Goal: Information Seeking & Learning: Learn about a topic

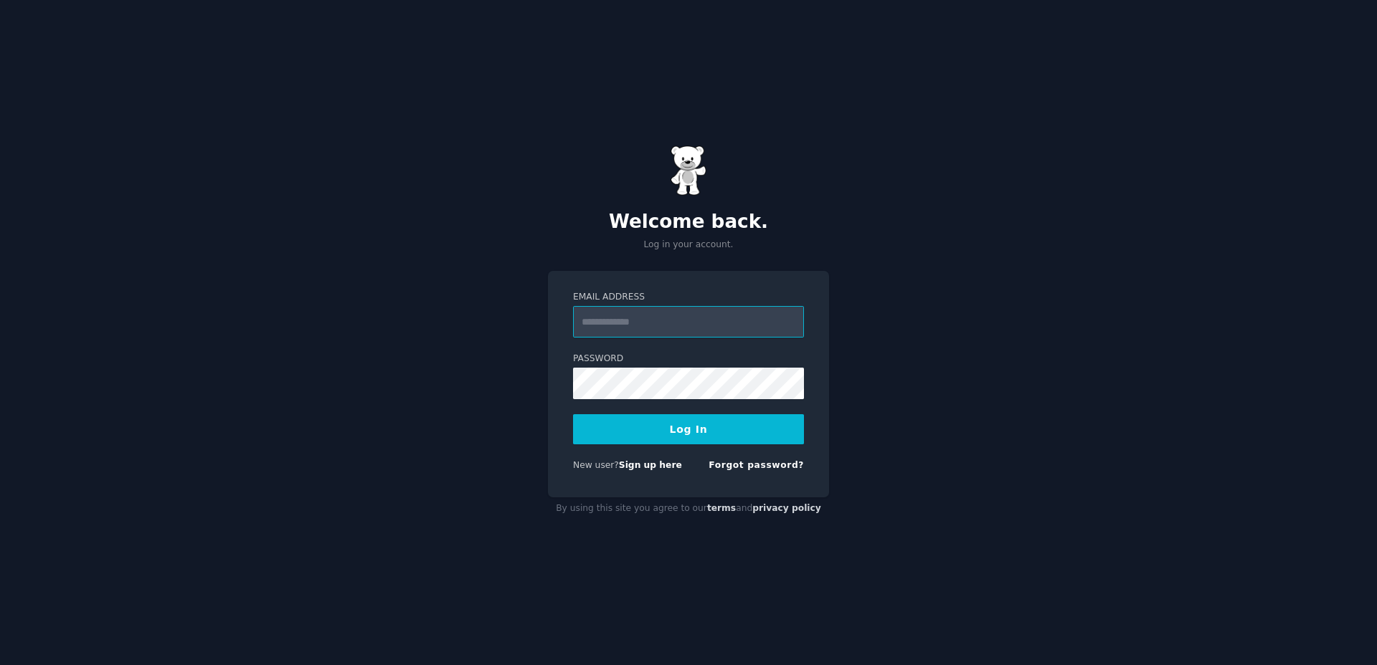
type input "**********"
click at [682, 425] on button "Log In" at bounding box center [688, 429] width 231 height 30
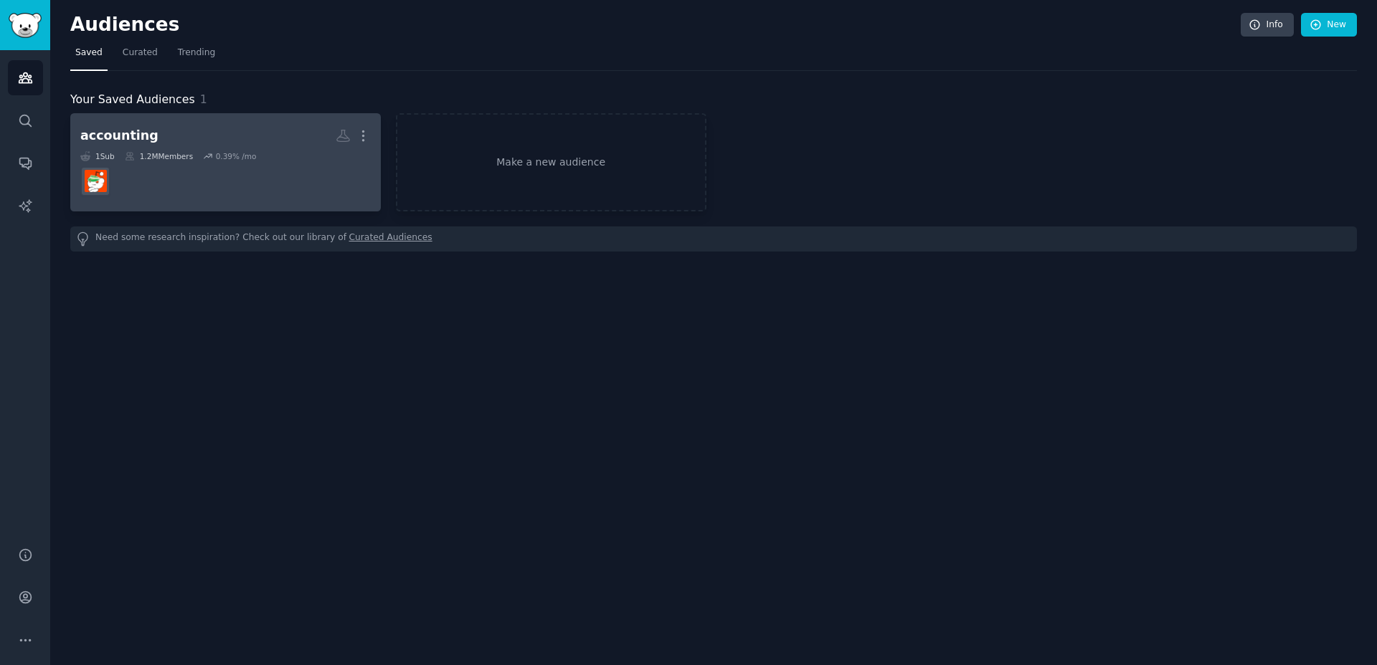
click at [249, 168] on dd at bounding box center [225, 181] width 290 height 40
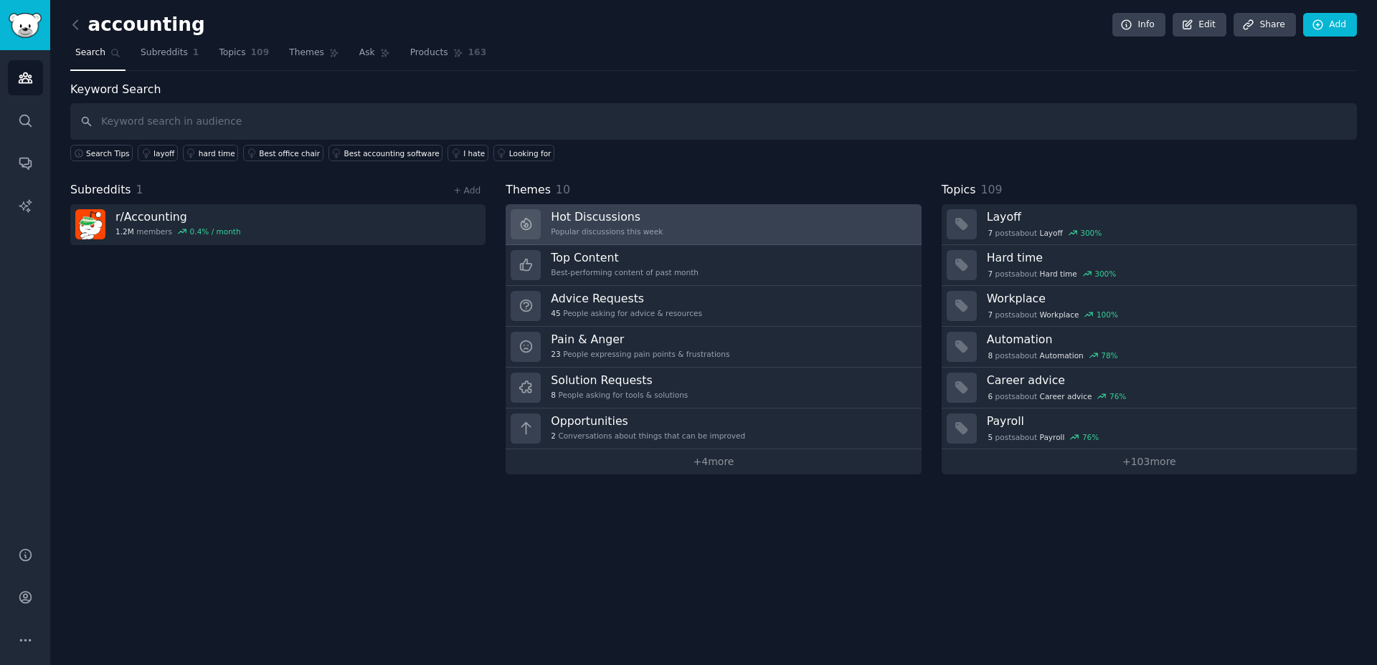
click at [612, 227] on div "Popular discussions this week" at bounding box center [607, 232] width 112 height 10
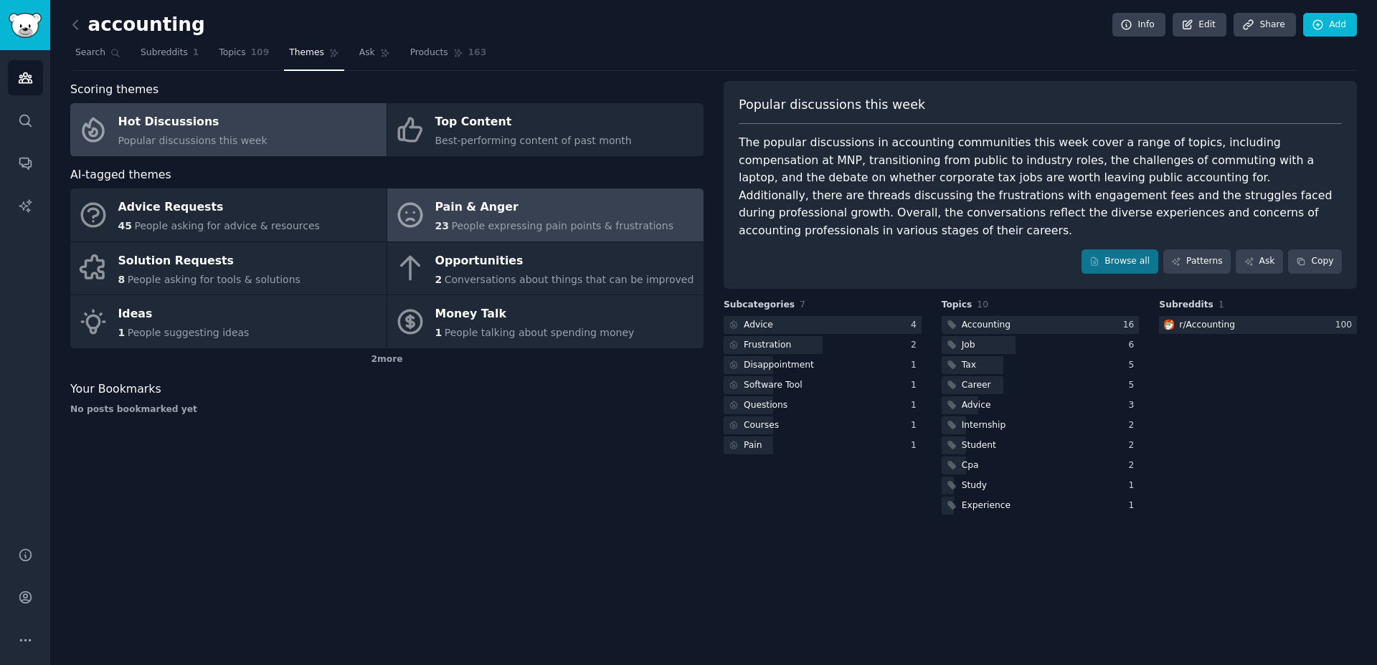
click at [595, 224] on span "People expressing pain points & frustrations" at bounding box center [562, 225] width 222 height 11
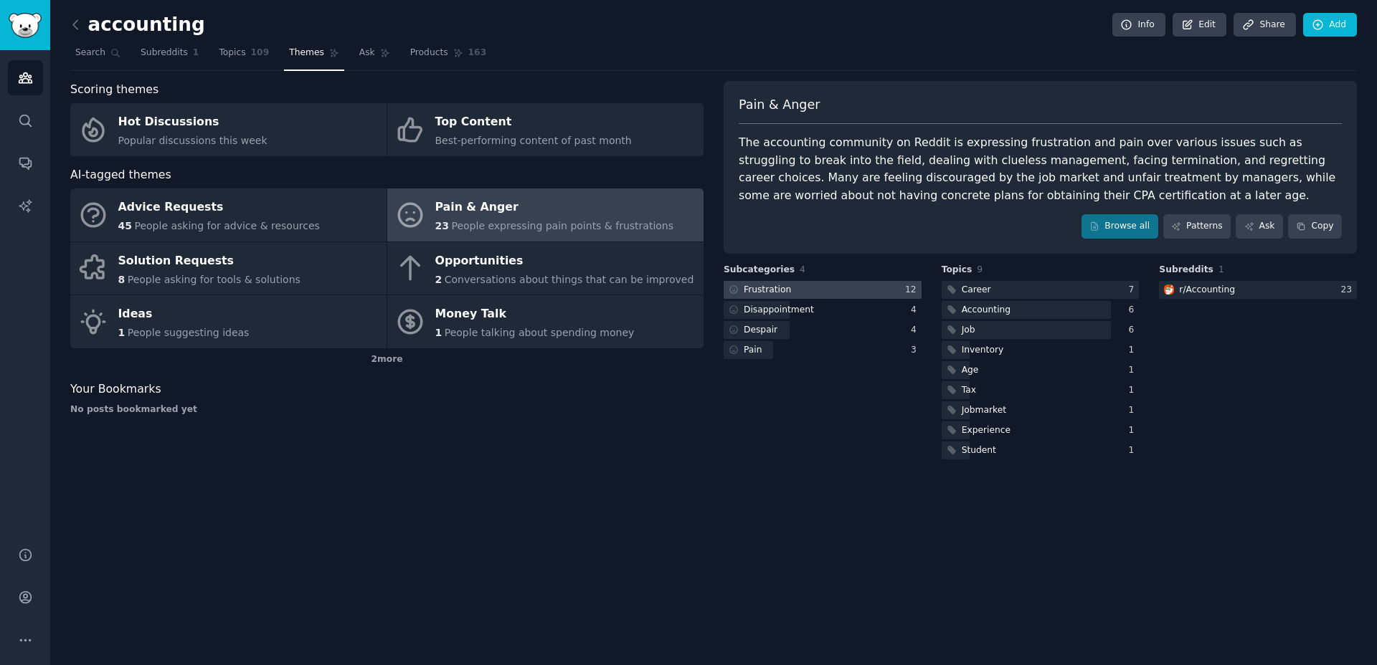
click at [815, 293] on div at bounding box center [823, 290] width 198 height 18
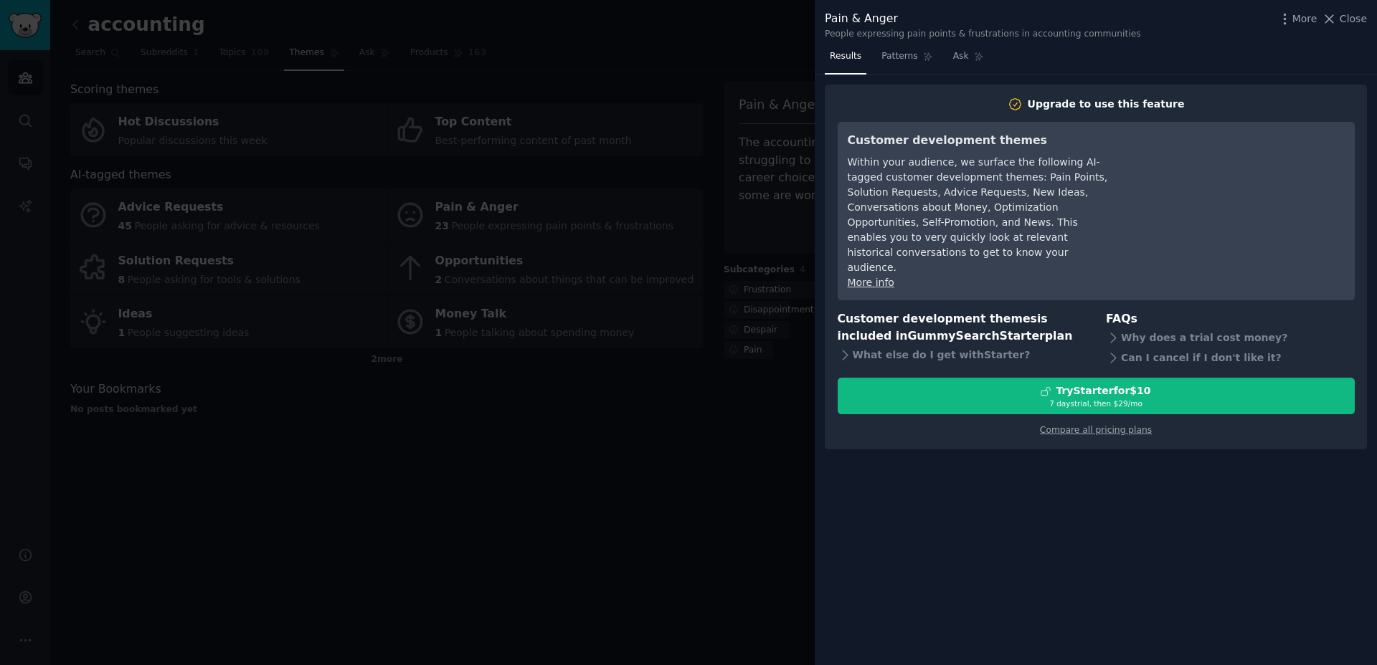
click at [653, 288] on div at bounding box center [688, 332] width 1377 height 665
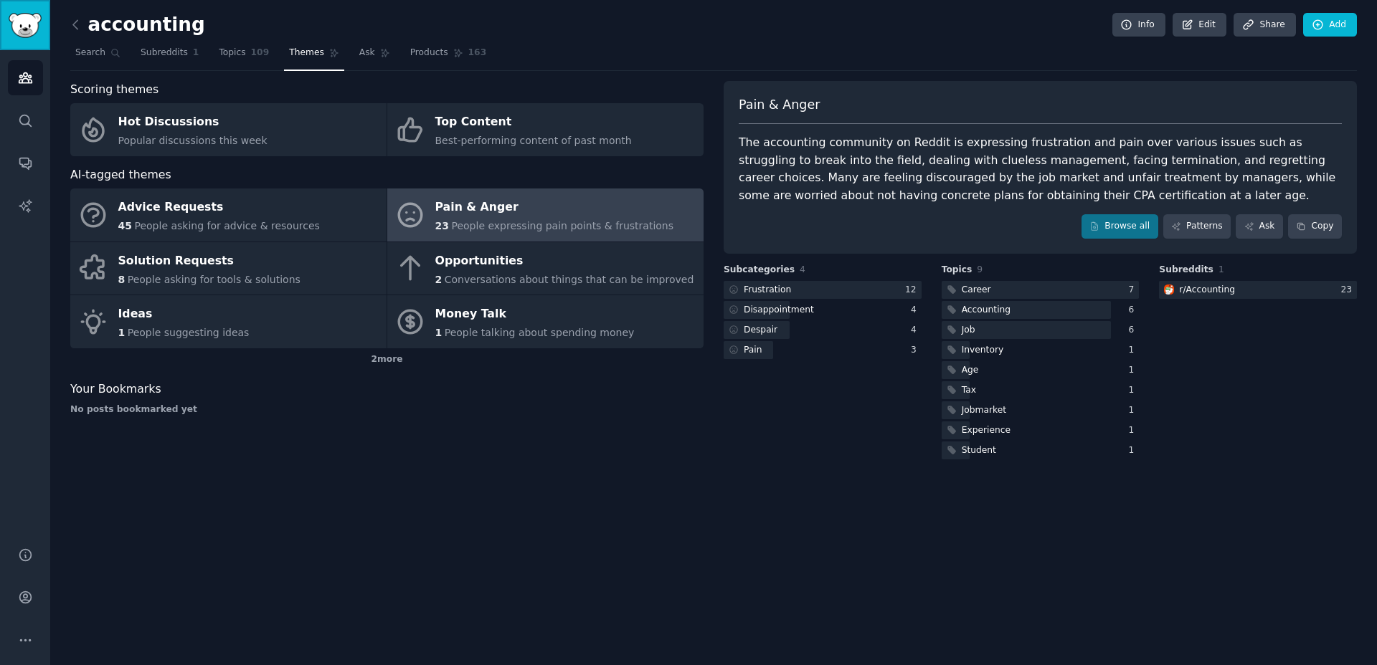
click at [24, 11] on link "Sidebar" at bounding box center [25, 25] width 50 height 50
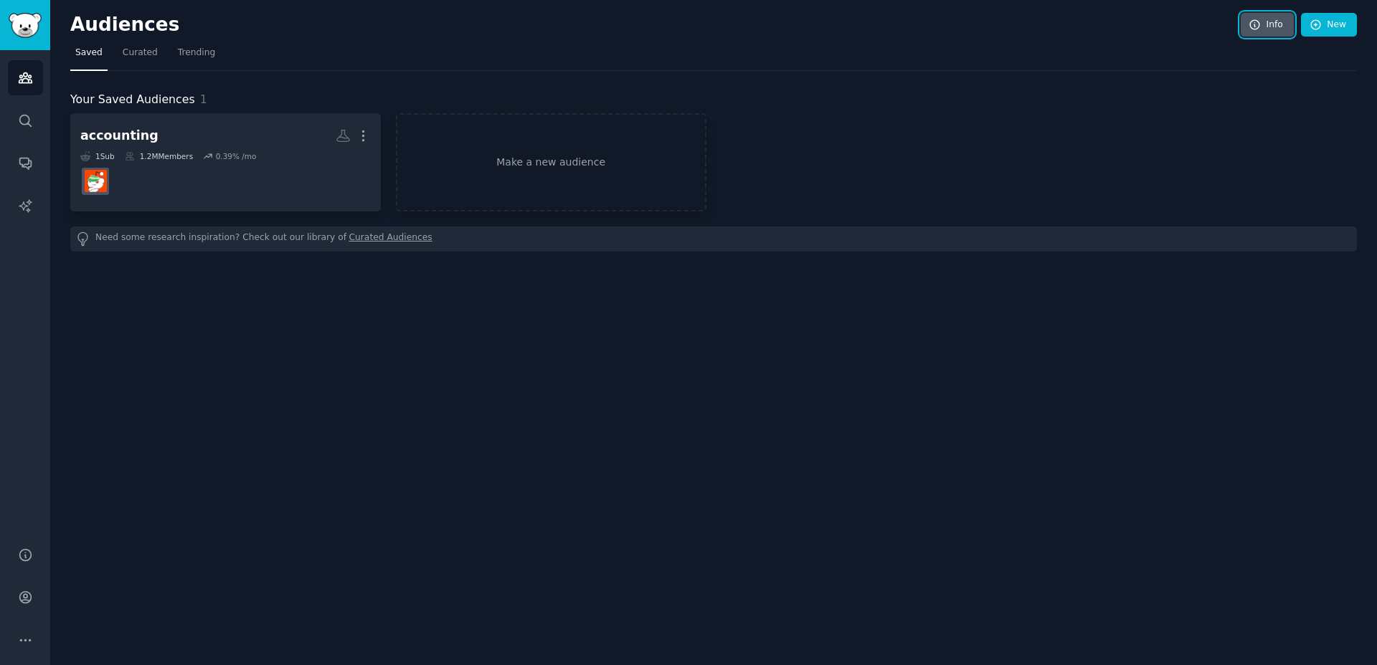
click at [1288, 27] on link "Info" at bounding box center [1267, 25] width 53 height 24
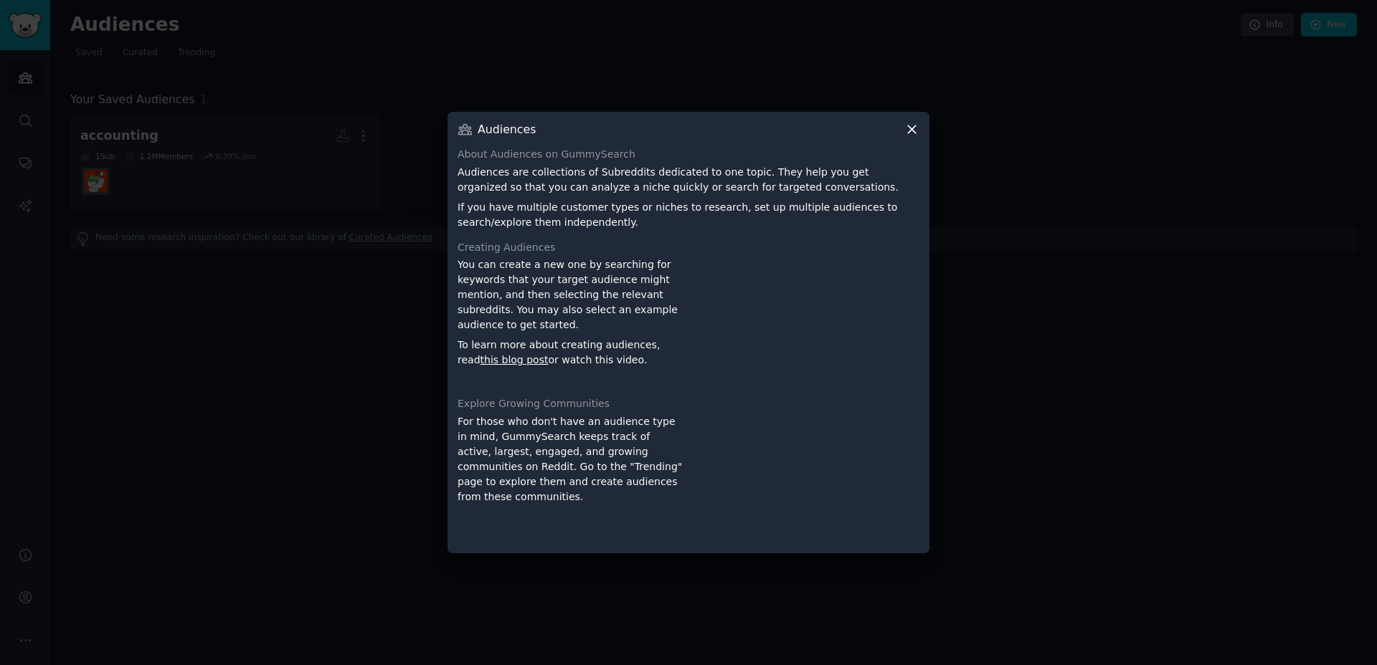
click at [908, 124] on icon at bounding box center [911, 129] width 15 height 15
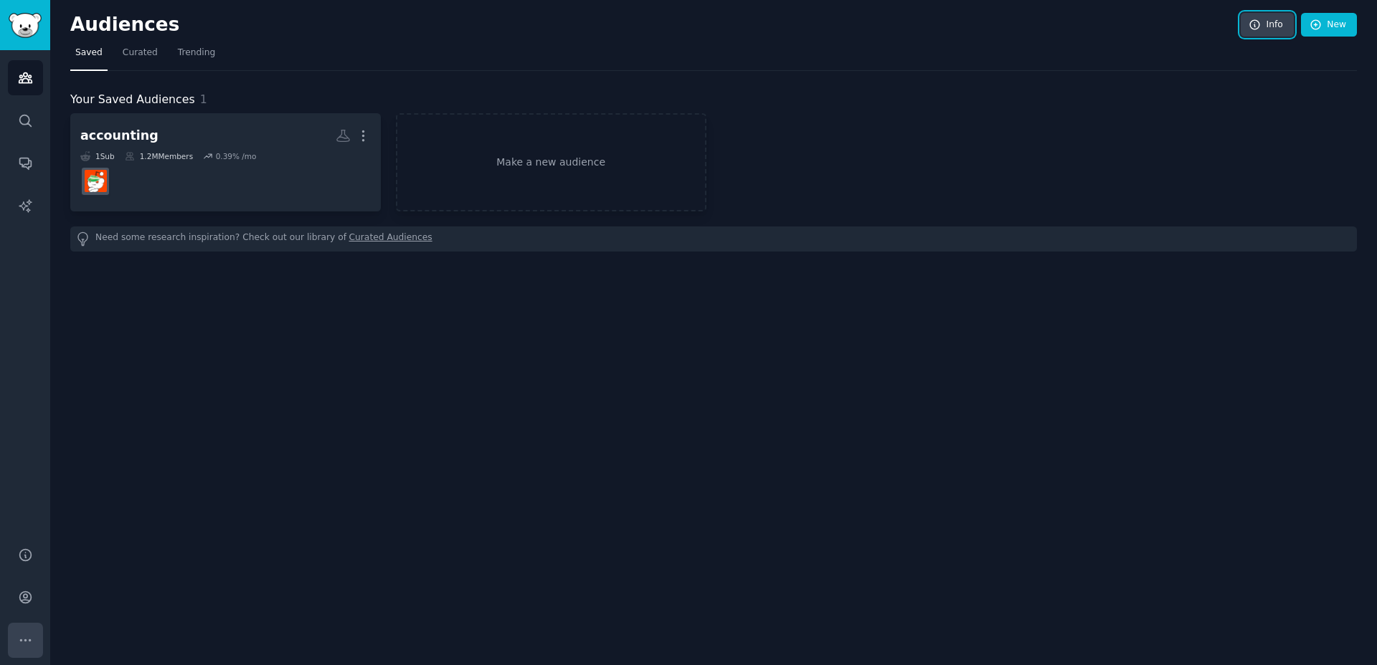
click at [27, 640] on icon "Sidebar" at bounding box center [25, 640] width 15 height 15
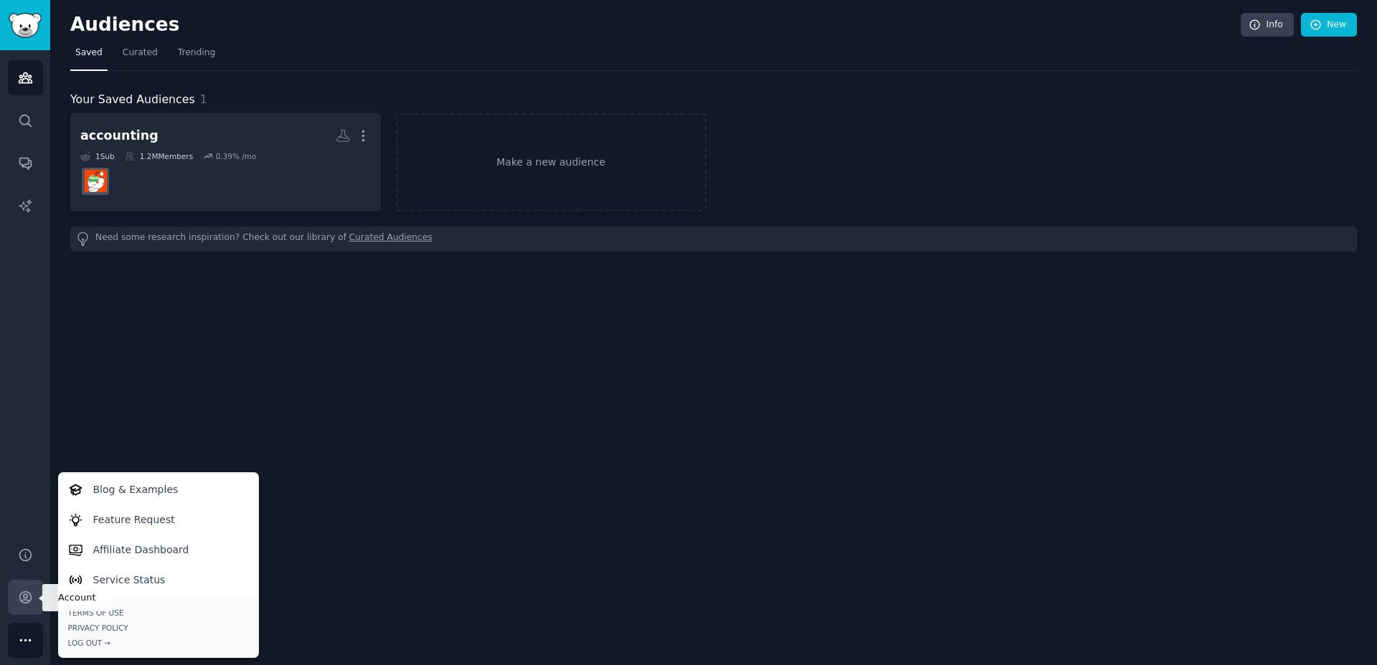
click at [19, 592] on icon "Sidebar" at bounding box center [25, 597] width 15 height 15
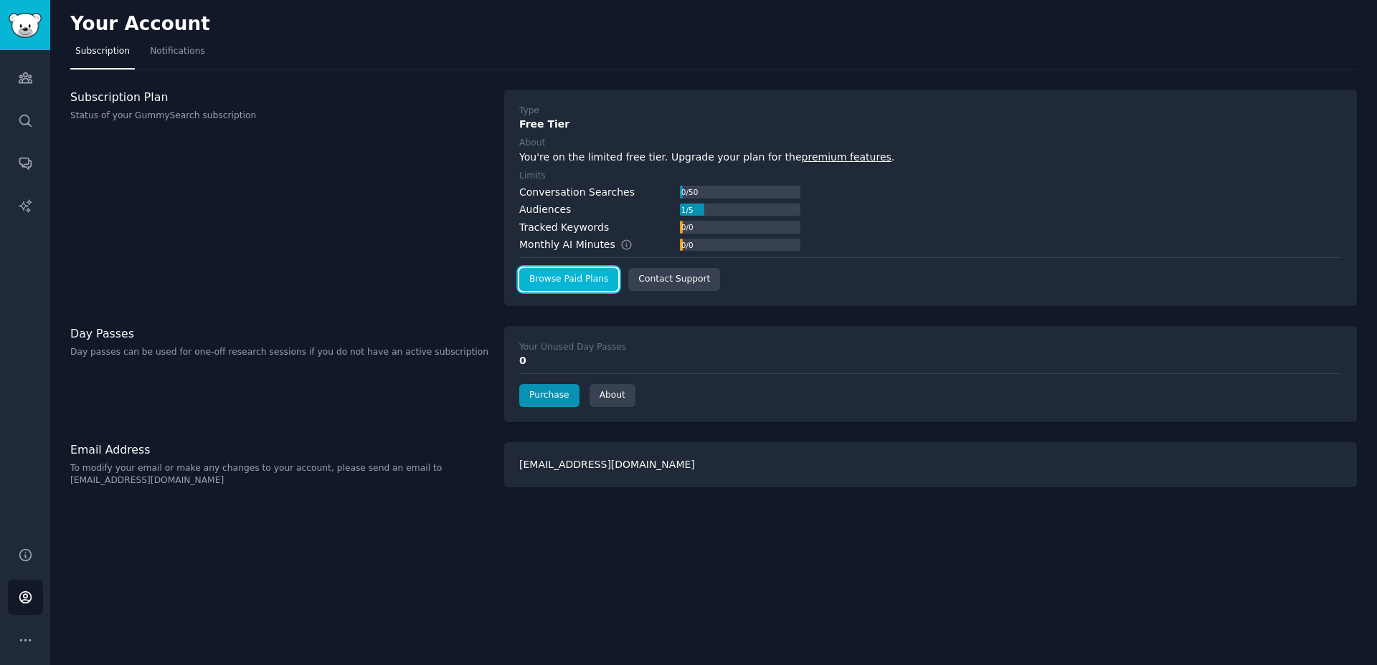
click at [565, 276] on link "Browse Paid Plans" at bounding box center [568, 279] width 99 height 23
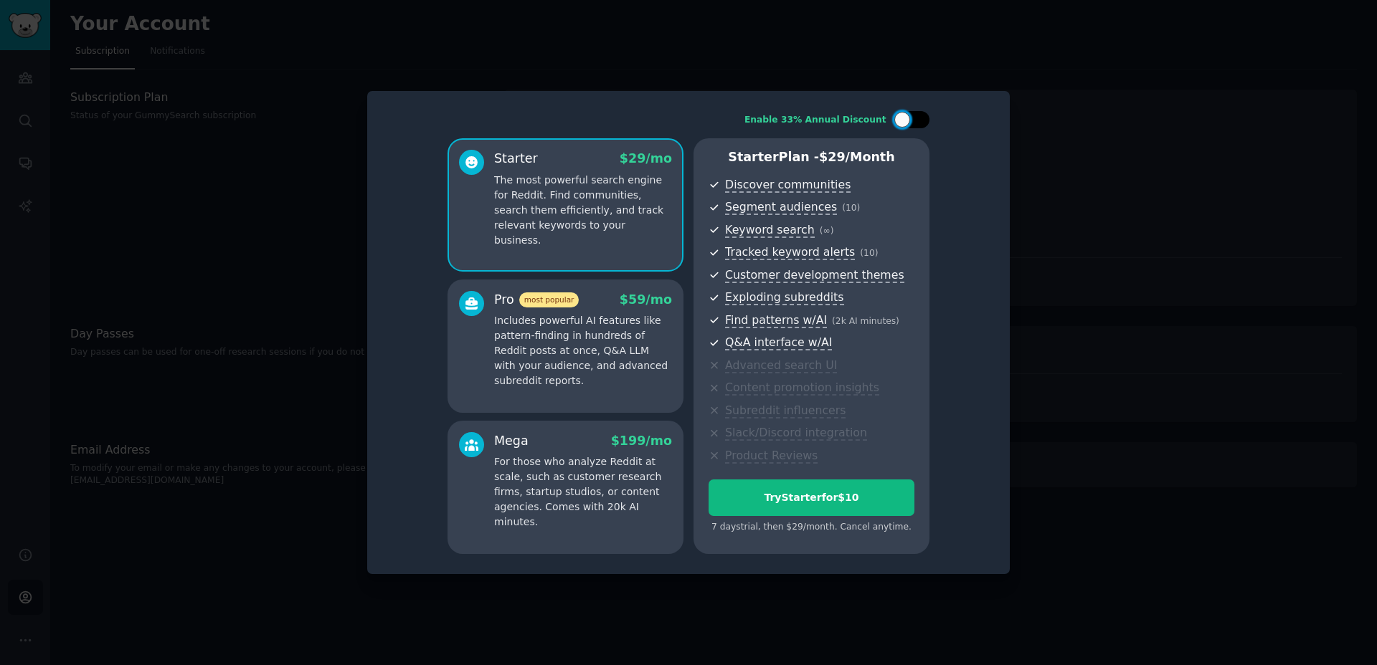
click at [907, 118] on div at bounding box center [902, 120] width 16 height 16
checkbox input "true"
drag, startPoint x: 824, startPoint y: 158, endPoint x: 883, endPoint y: 155, distance: 58.9
click at [882, 156] on span "$ 232 /year" at bounding box center [857, 157] width 70 height 14
click at [1084, 173] on div at bounding box center [688, 332] width 1377 height 665
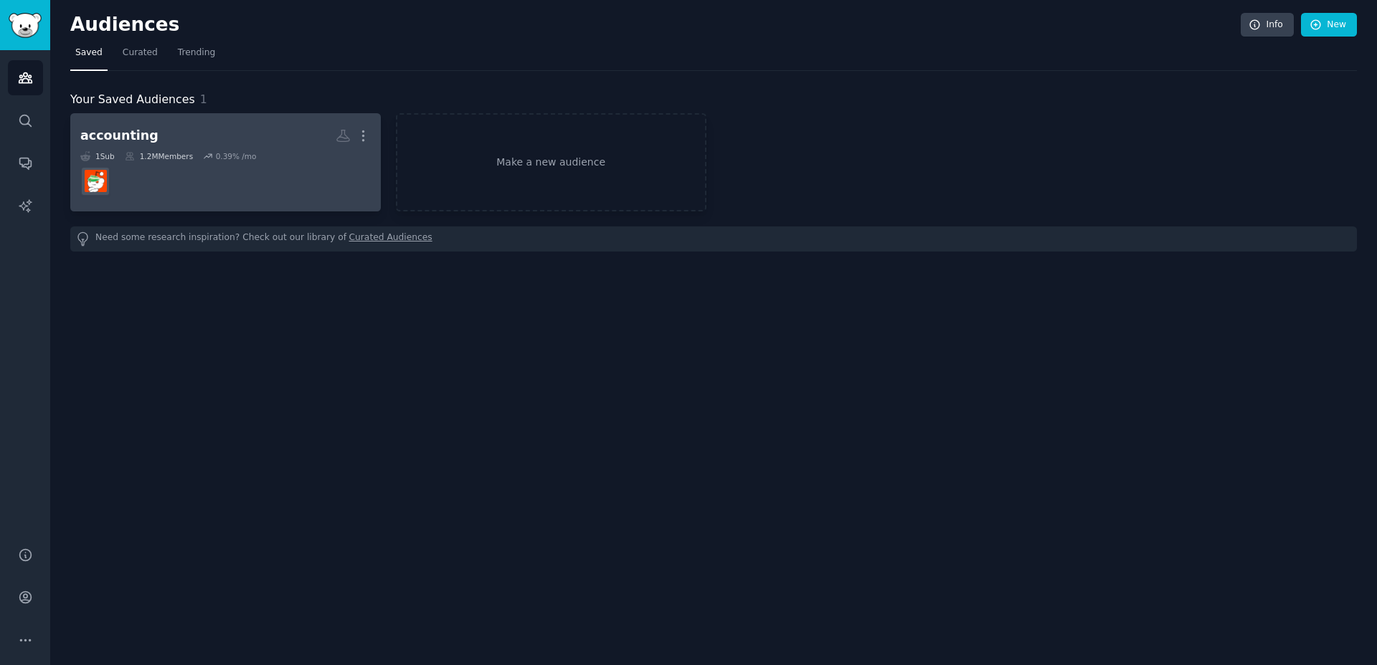
click at [244, 153] on div "0.39 % /mo" at bounding box center [236, 156] width 41 height 10
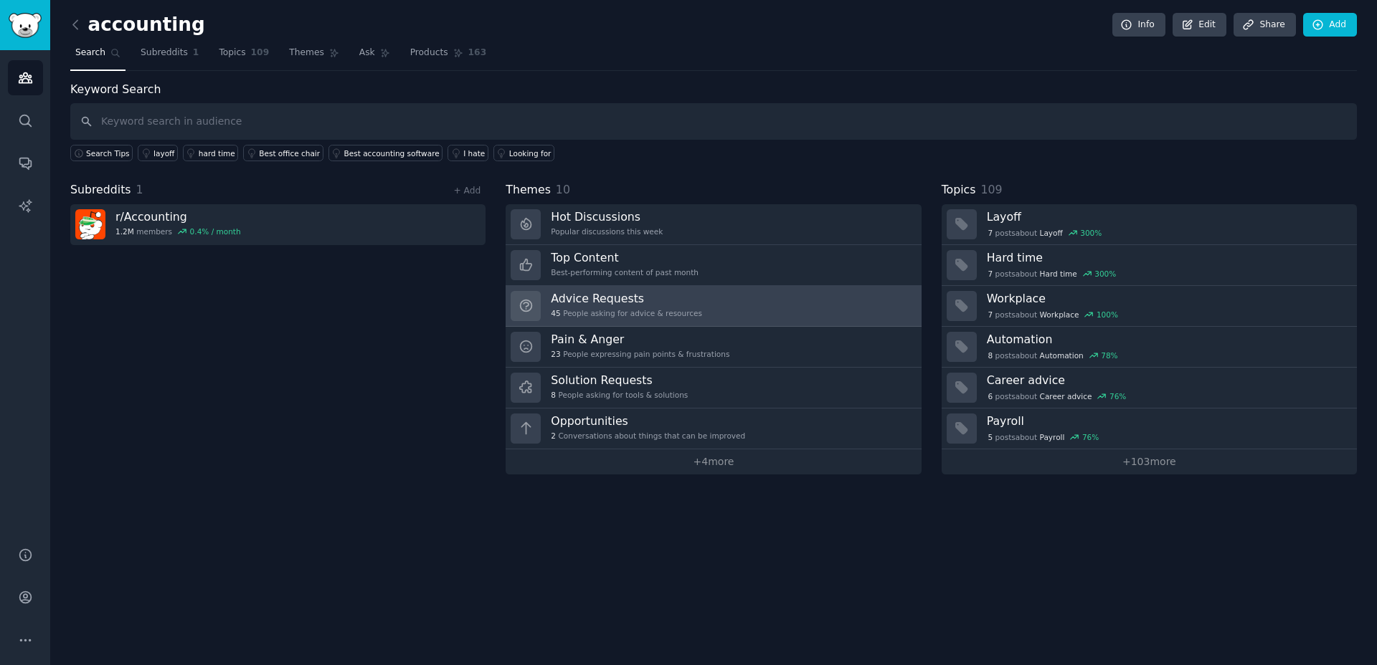
click at [697, 303] on link "Advice Requests 45 People asking for advice & resources" at bounding box center [713, 306] width 415 height 41
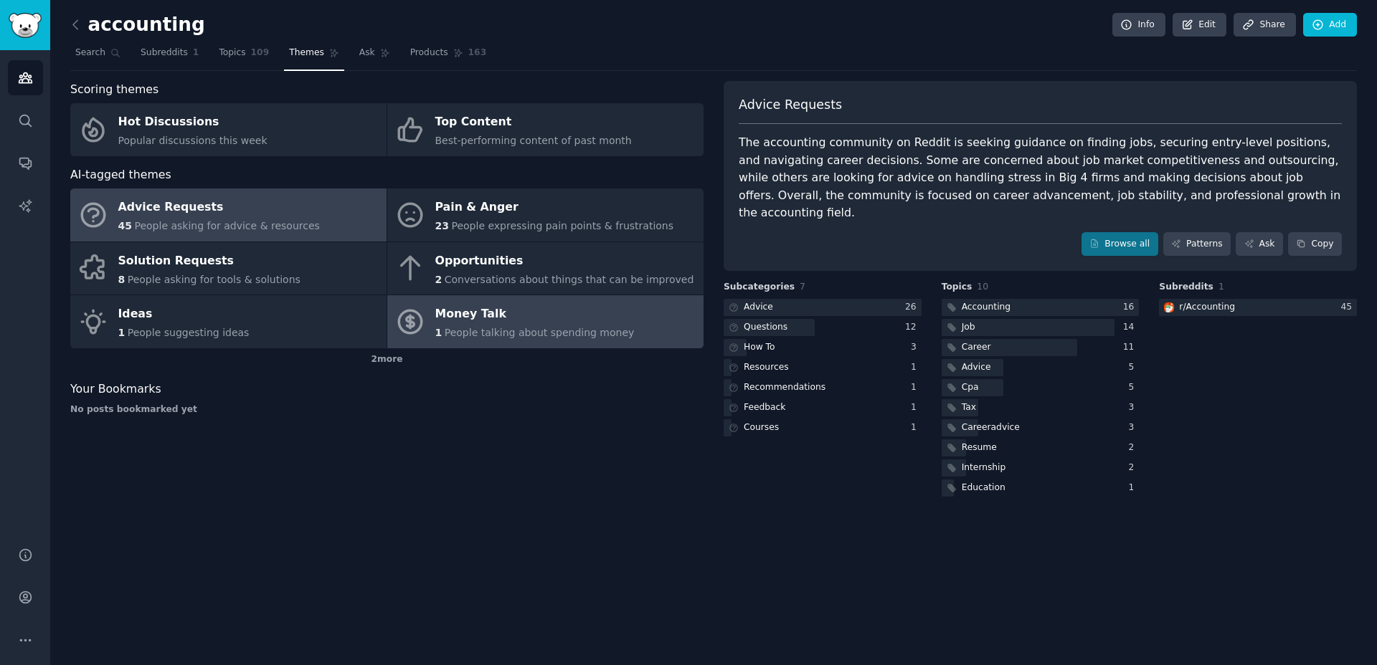
click at [622, 305] on link "Money Talk 1 People talking about spending money" at bounding box center [545, 321] width 316 height 53
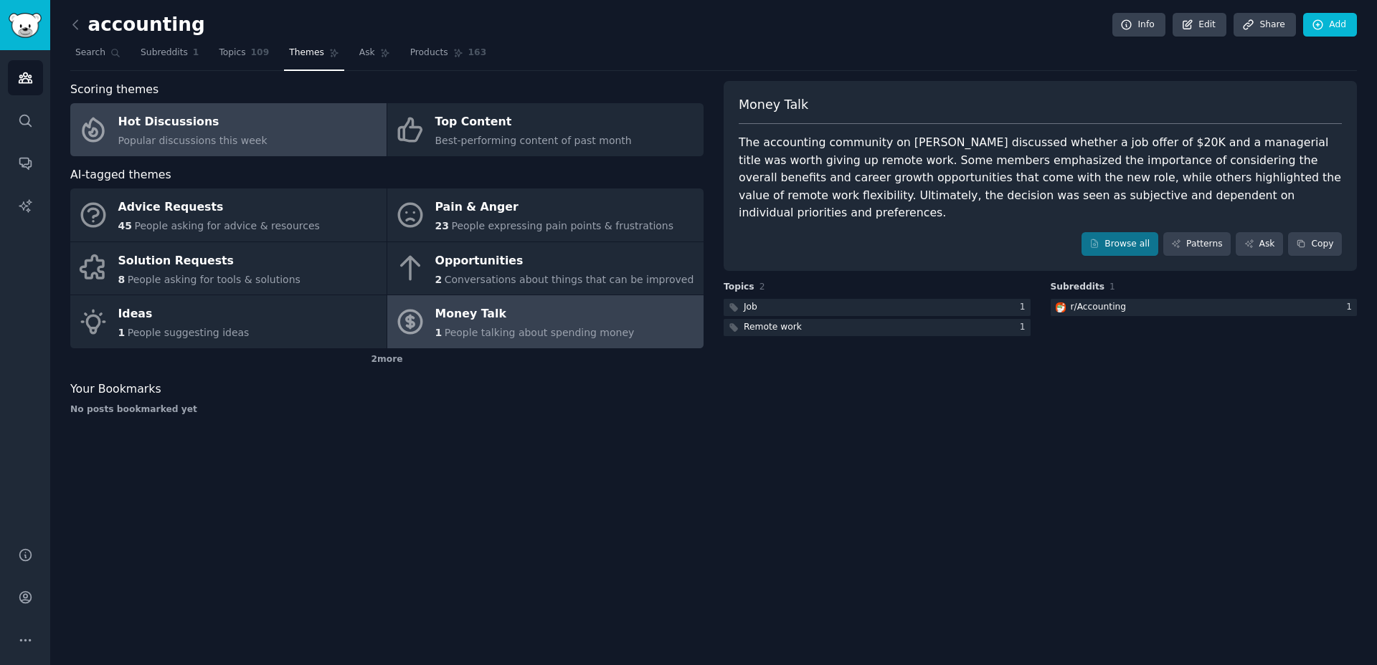
click at [270, 122] on link "Hot Discussions Popular discussions this week" at bounding box center [228, 129] width 316 height 53
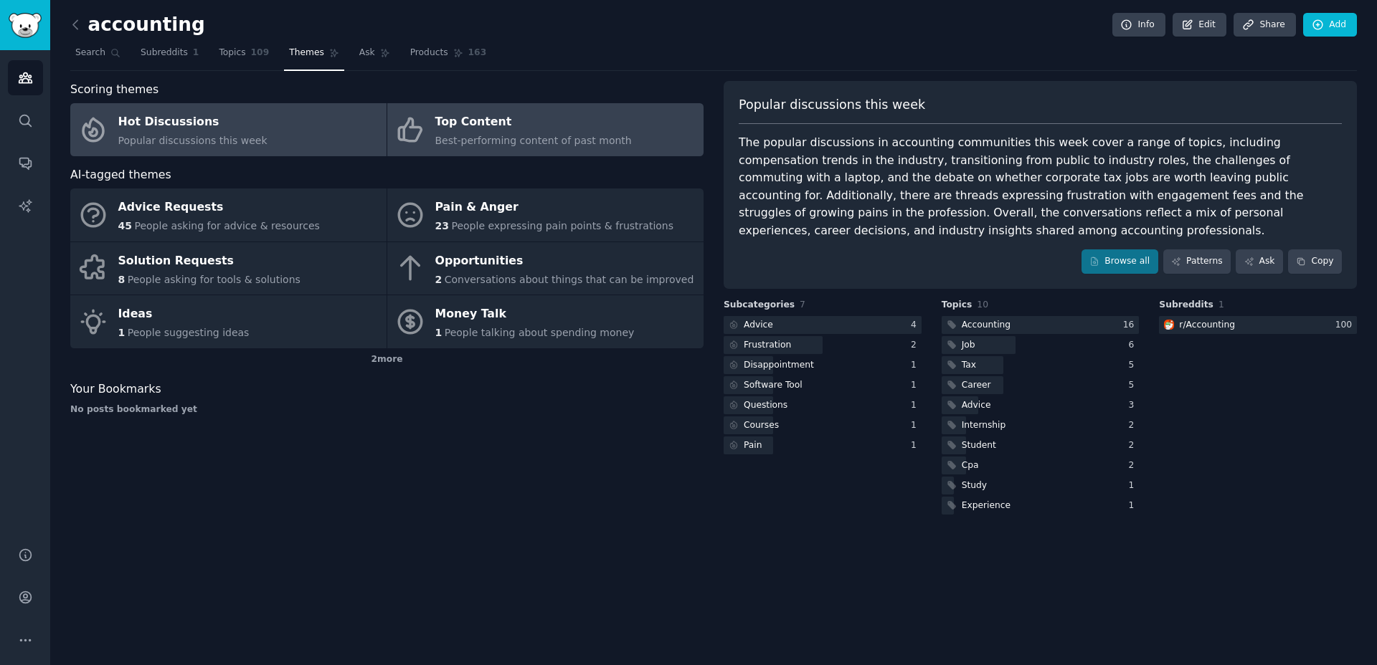
click at [567, 151] on link "Top Content Best-performing content of past month" at bounding box center [545, 129] width 316 height 53
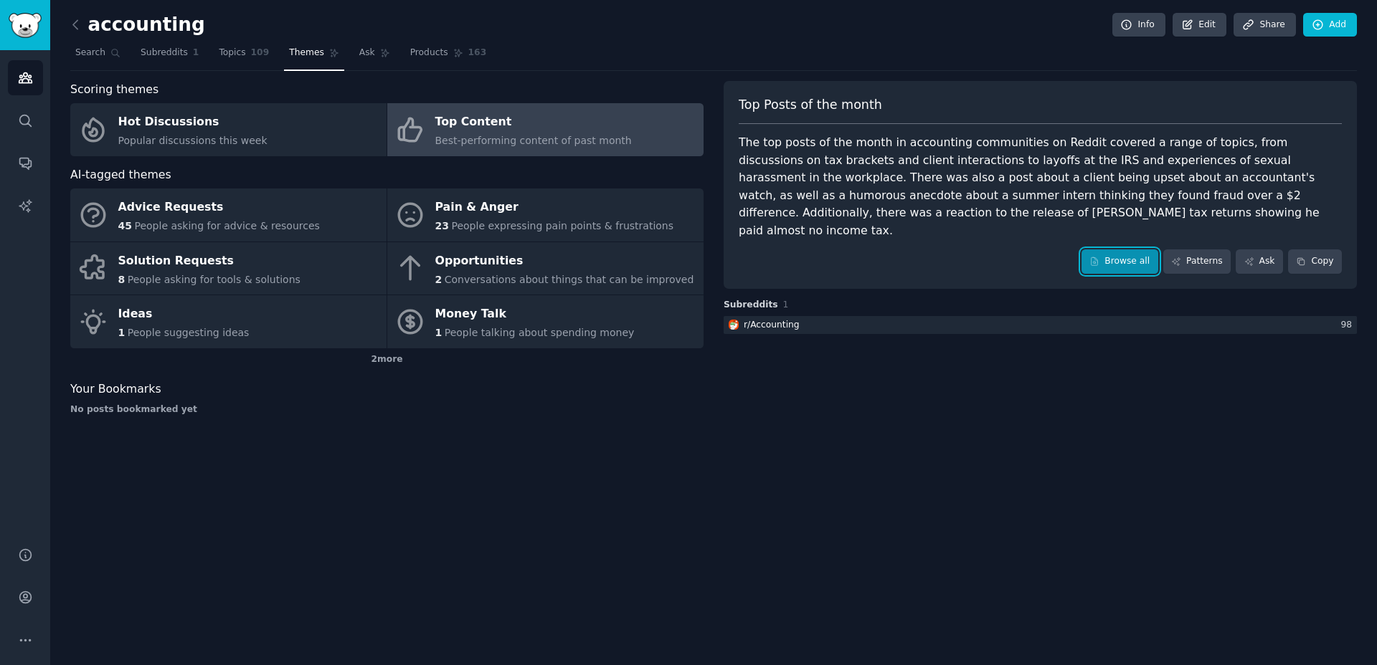
click at [1120, 250] on link "Browse all" at bounding box center [1119, 262] width 77 height 24
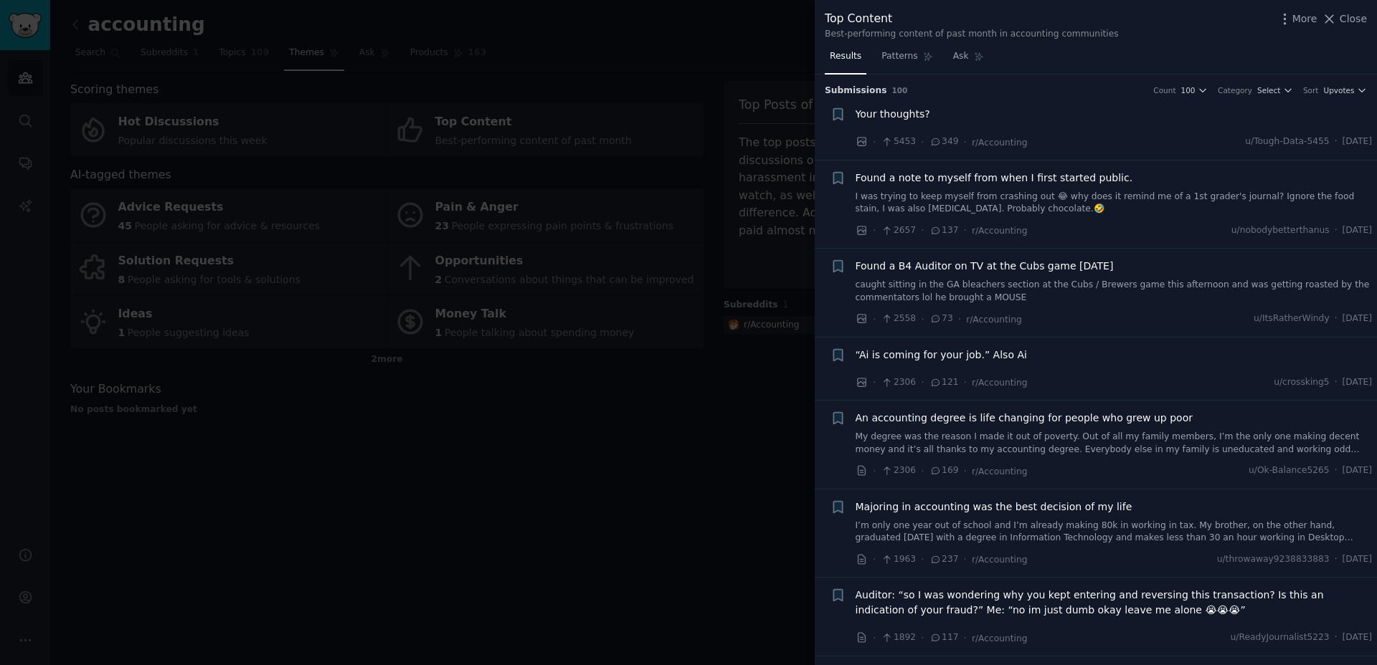
click at [910, 113] on span "Your thoughts?" at bounding box center [893, 114] width 75 height 15
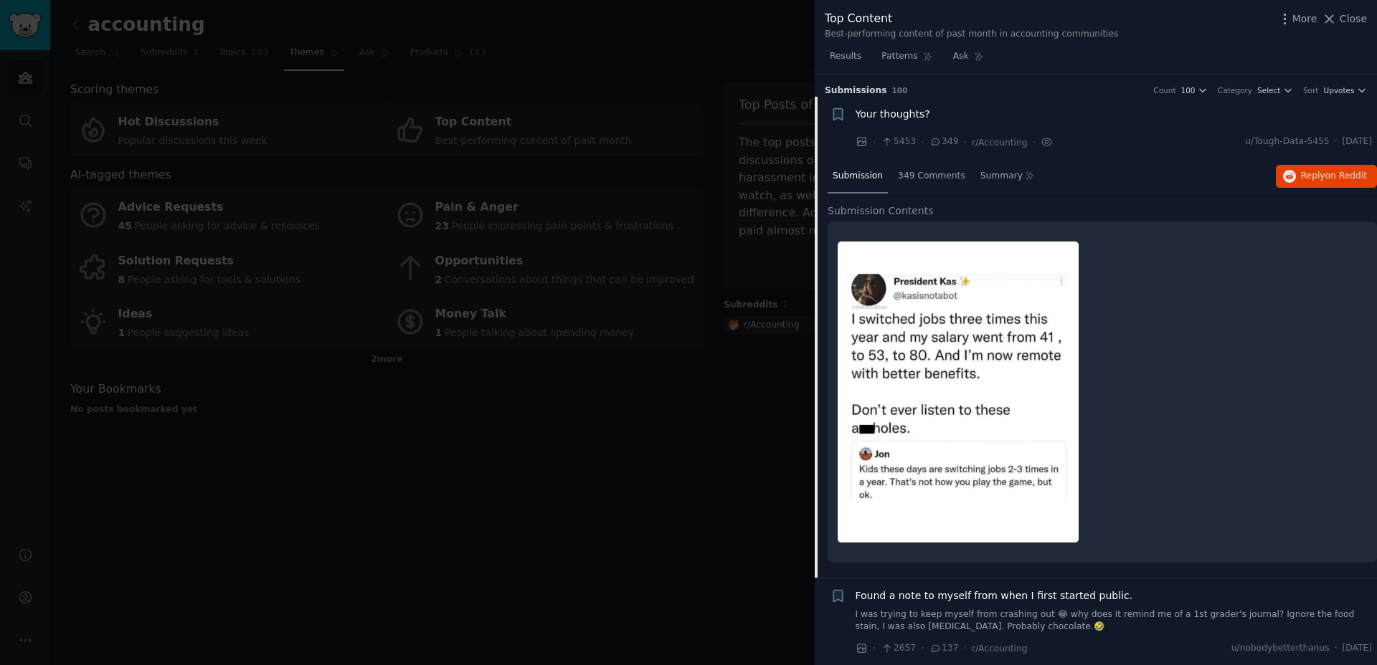
scroll to position [23, 0]
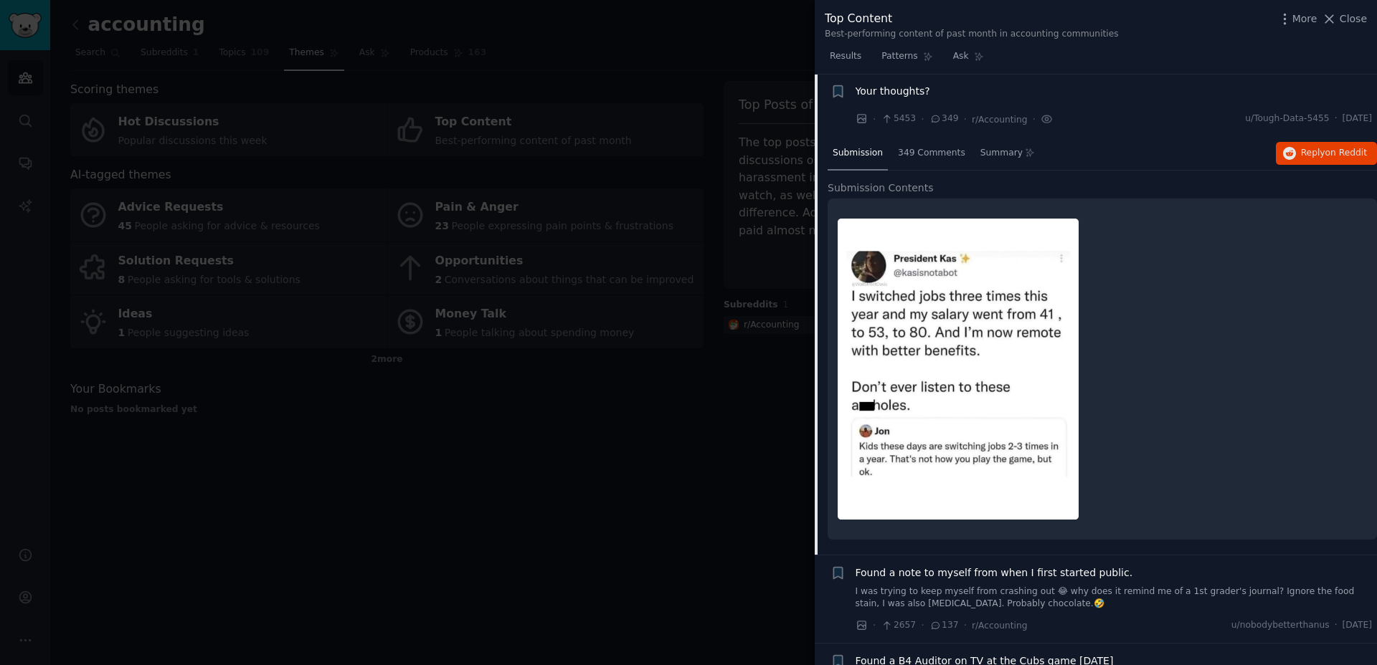
click at [689, 380] on div at bounding box center [688, 332] width 1377 height 665
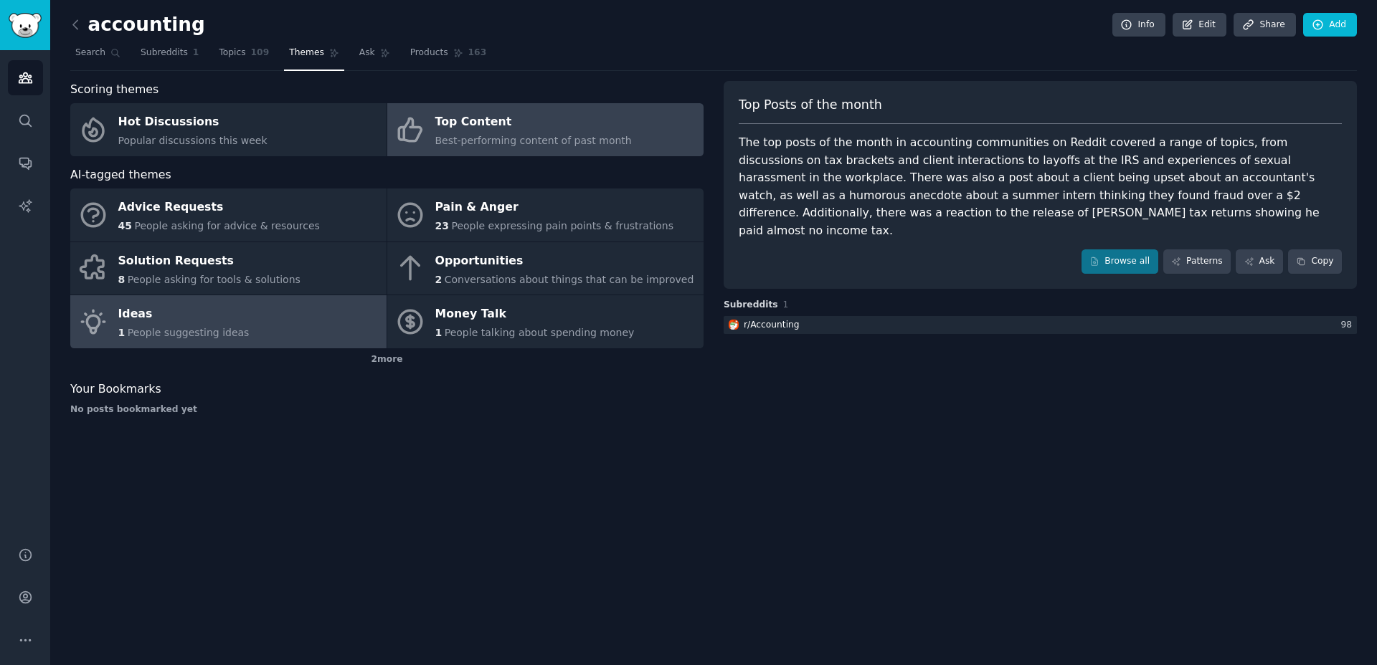
click at [219, 330] on span "People suggesting ideas" at bounding box center [189, 332] width 122 height 11
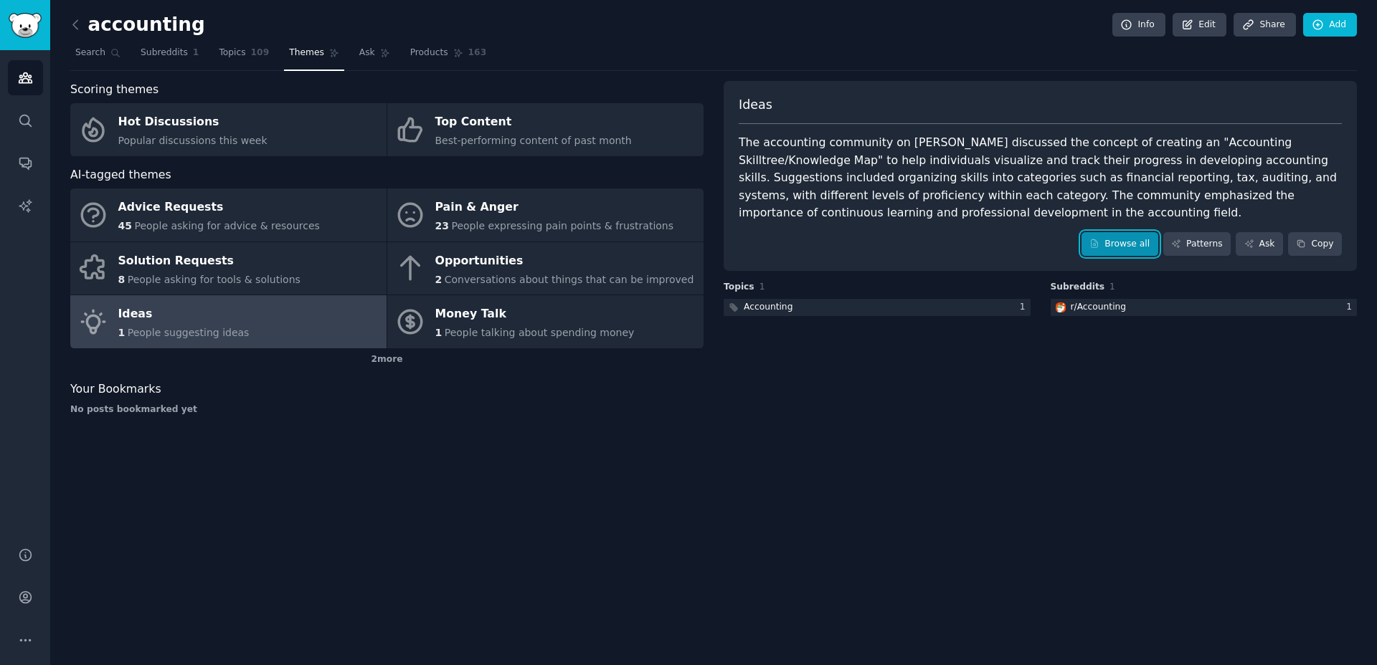
click at [1134, 242] on link "Browse all" at bounding box center [1119, 244] width 77 height 24
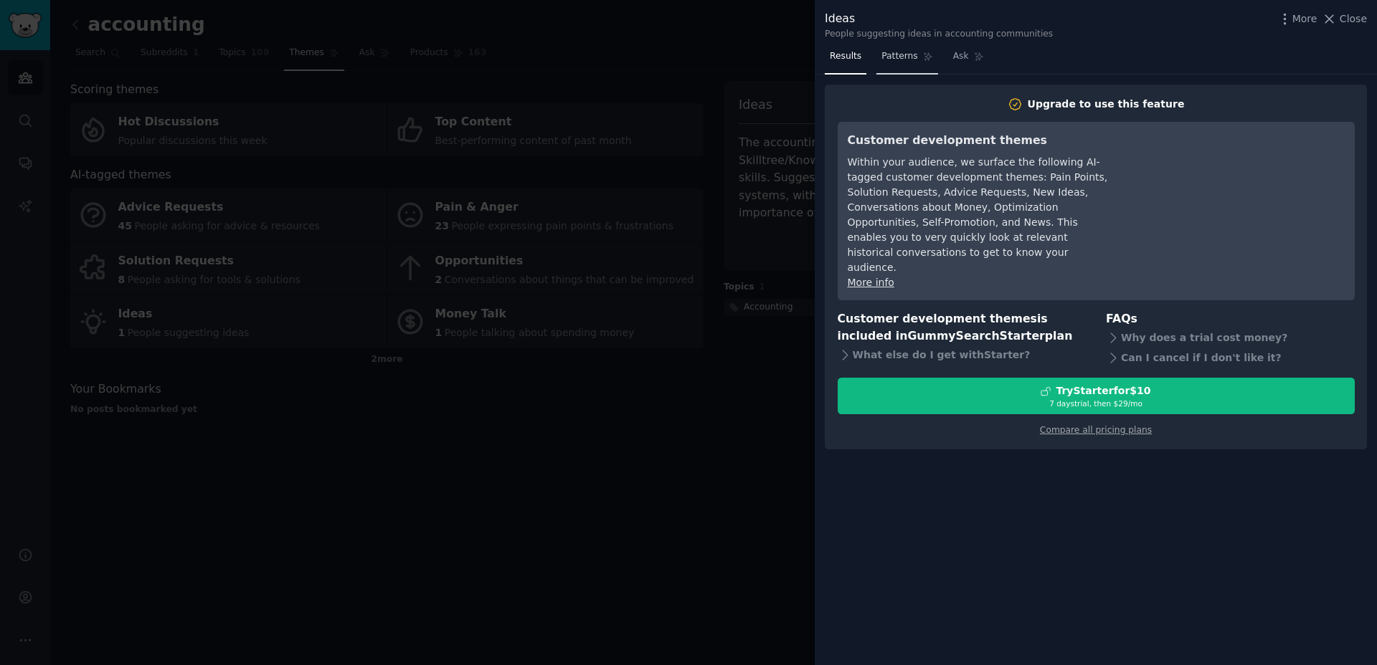
click at [896, 66] on link "Patterns" at bounding box center [906, 59] width 61 height 29
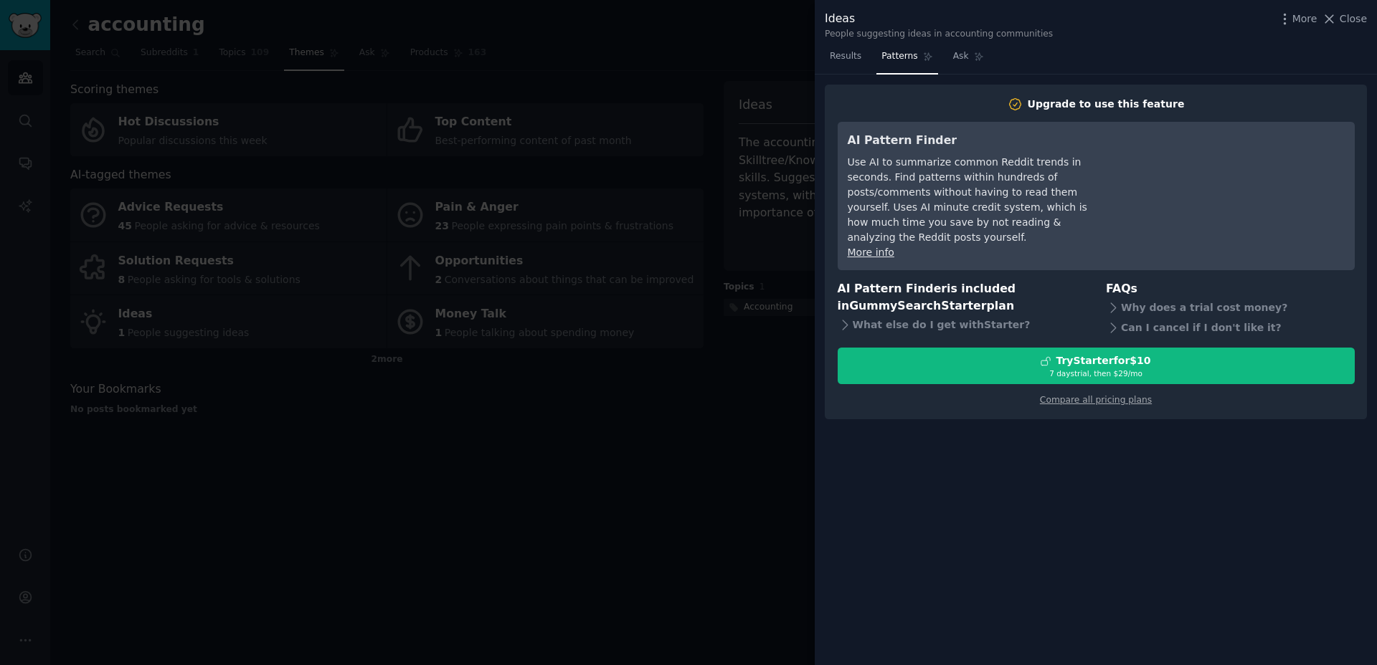
click at [871, 65] on nav "Results Patterns Ask" at bounding box center [907, 59] width 164 height 29
click at [859, 64] on link "Results" at bounding box center [846, 59] width 42 height 29
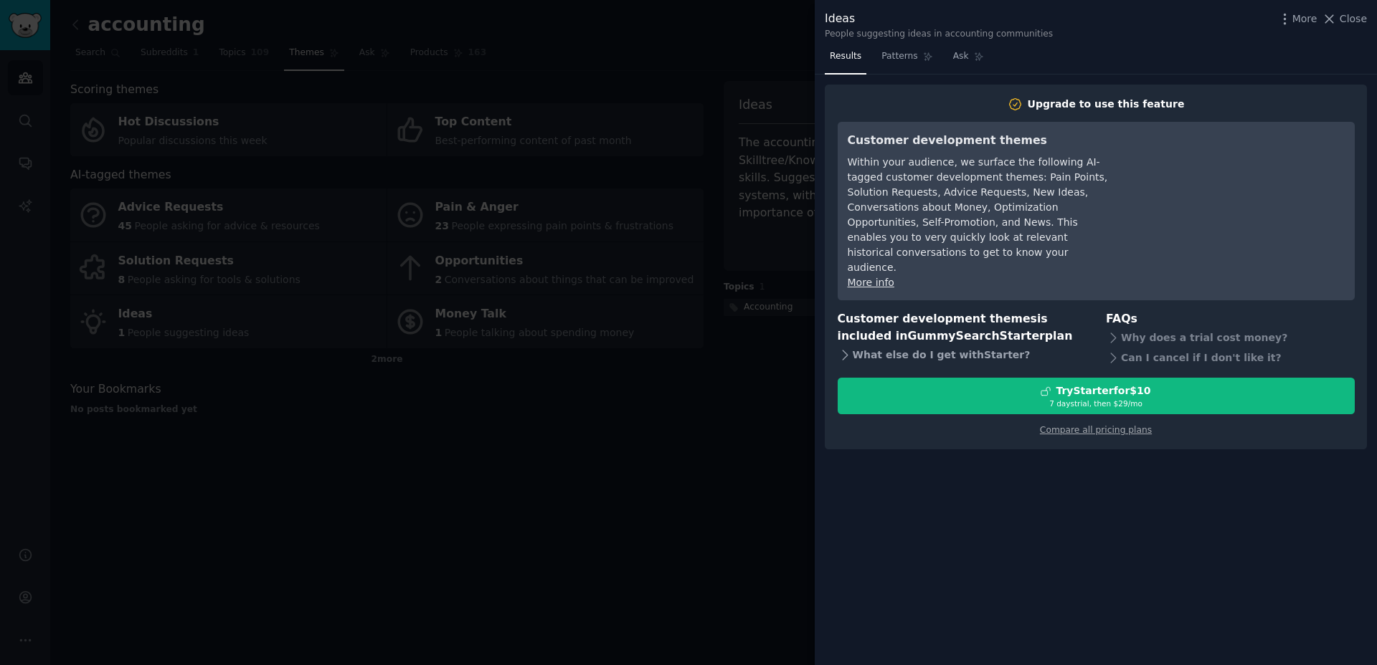
click at [853, 346] on div "What else do I get with Starter ?" at bounding box center [962, 356] width 249 height 20
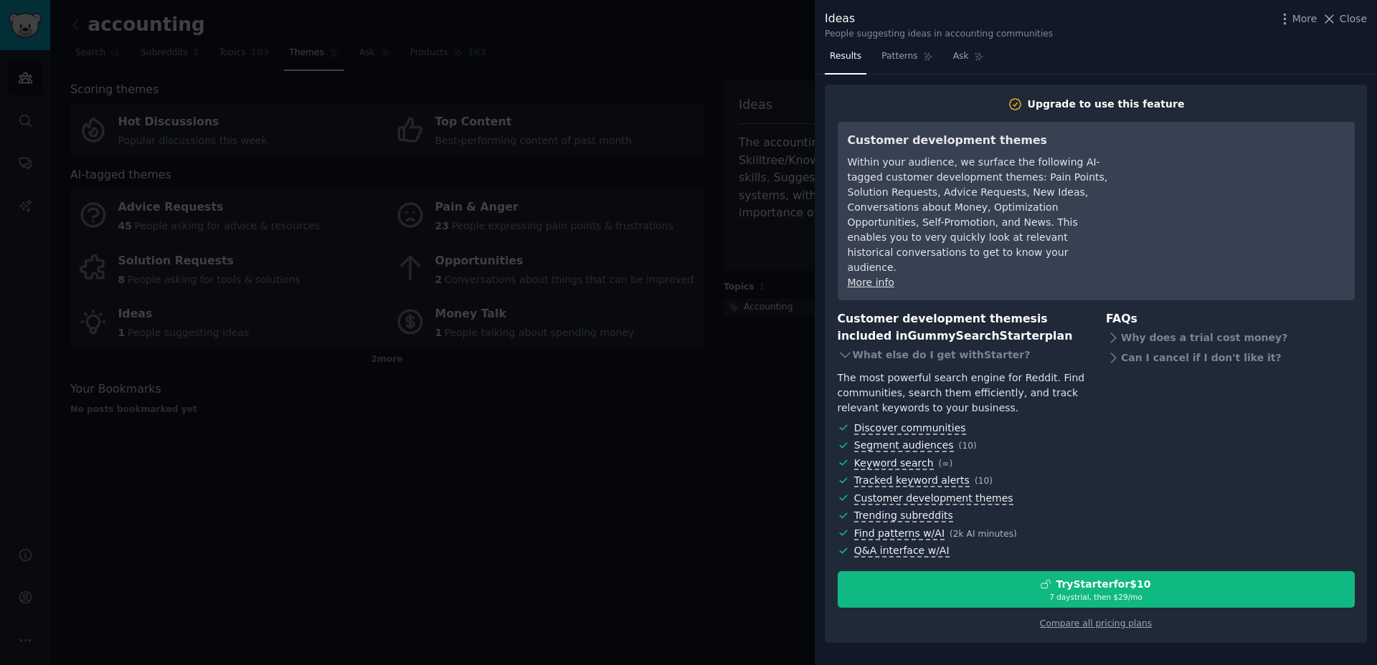
click at [644, 331] on div at bounding box center [688, 332] width 1377 height 665
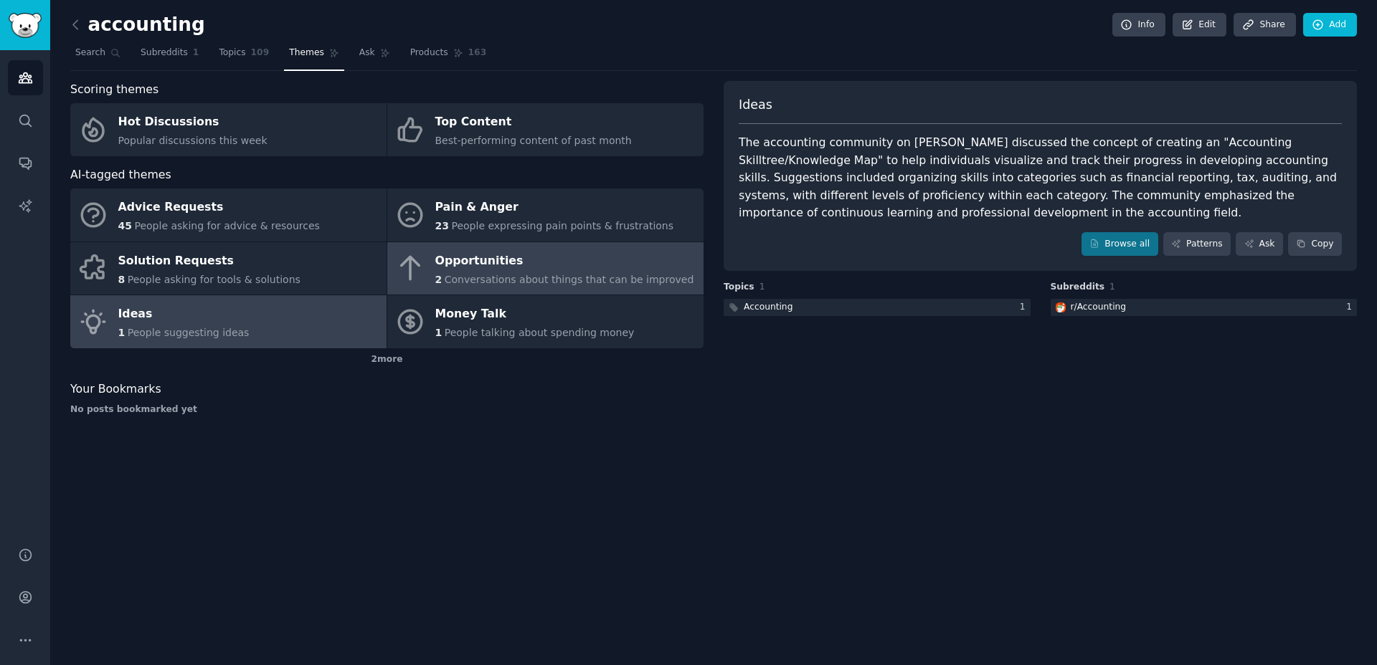
click at [544, 270] on div "Opportunities" at bounding box center [564, 261] width 259 height 23
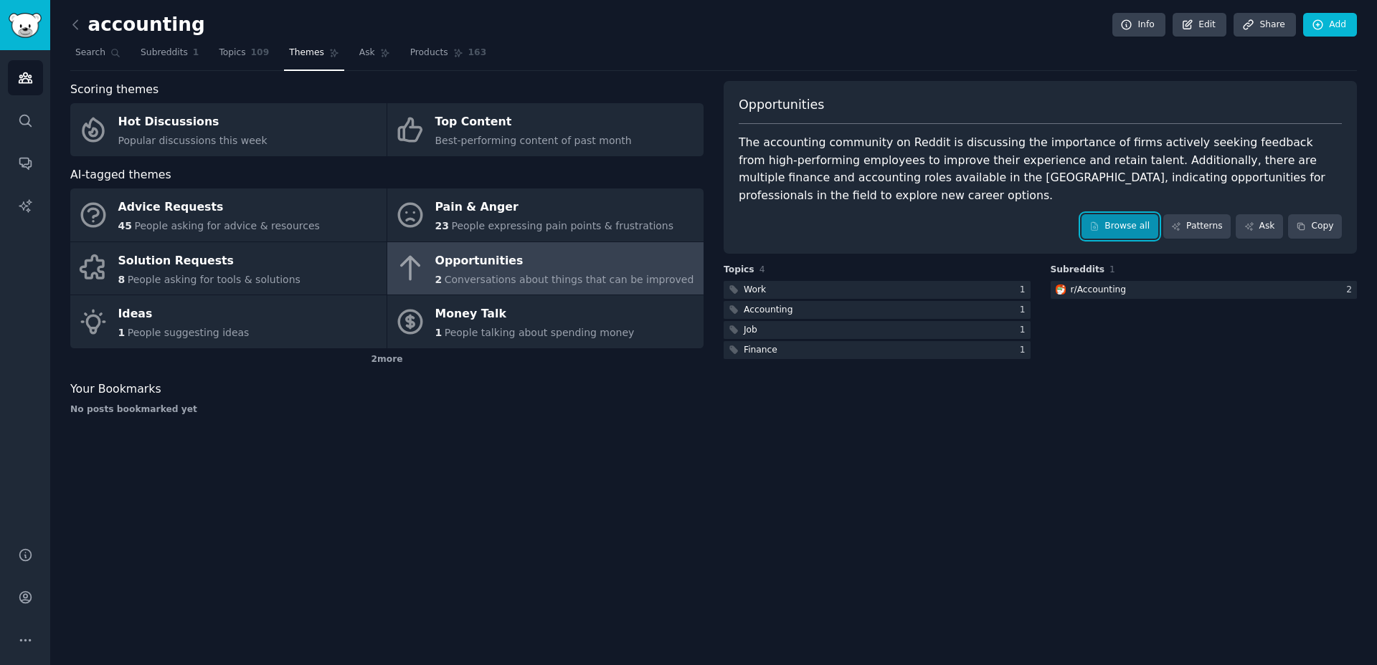
click at [1138, 224] on link "Browse all" at bounding box center [1119, 226] width 77 height 24
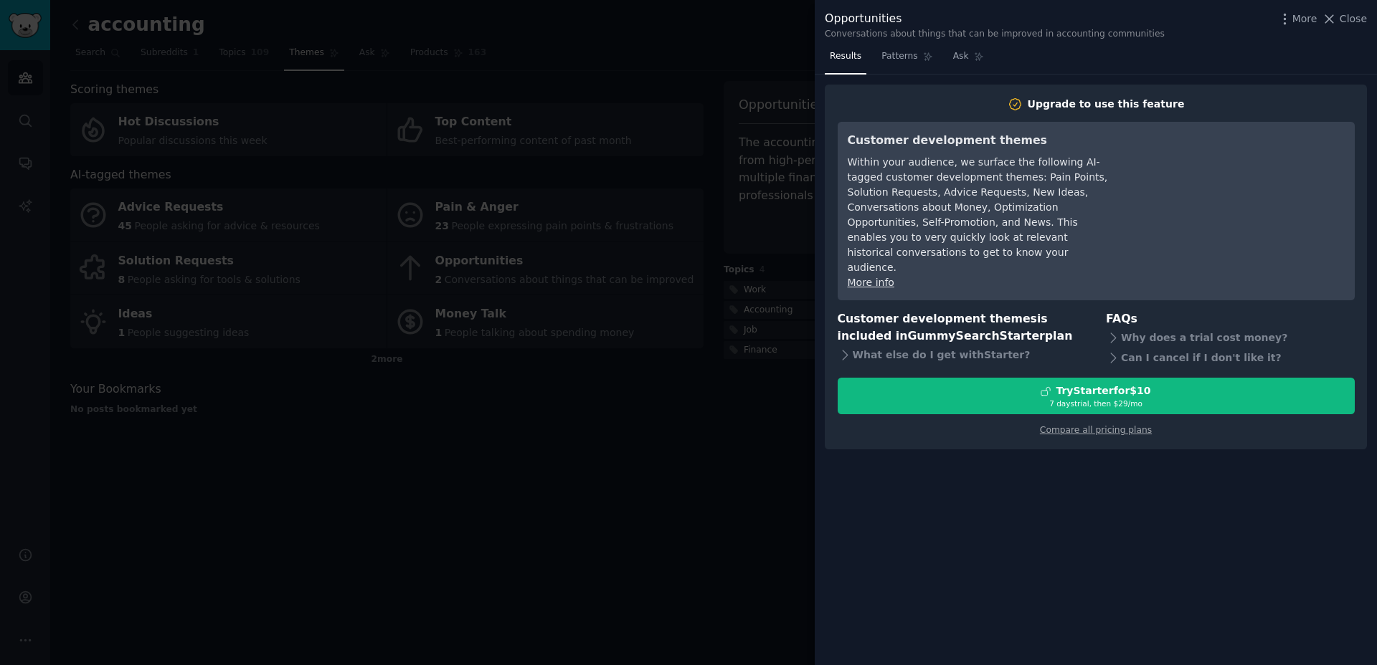
click at [730, 222] on div at bounding box center [688, 332] width 1377 height 665
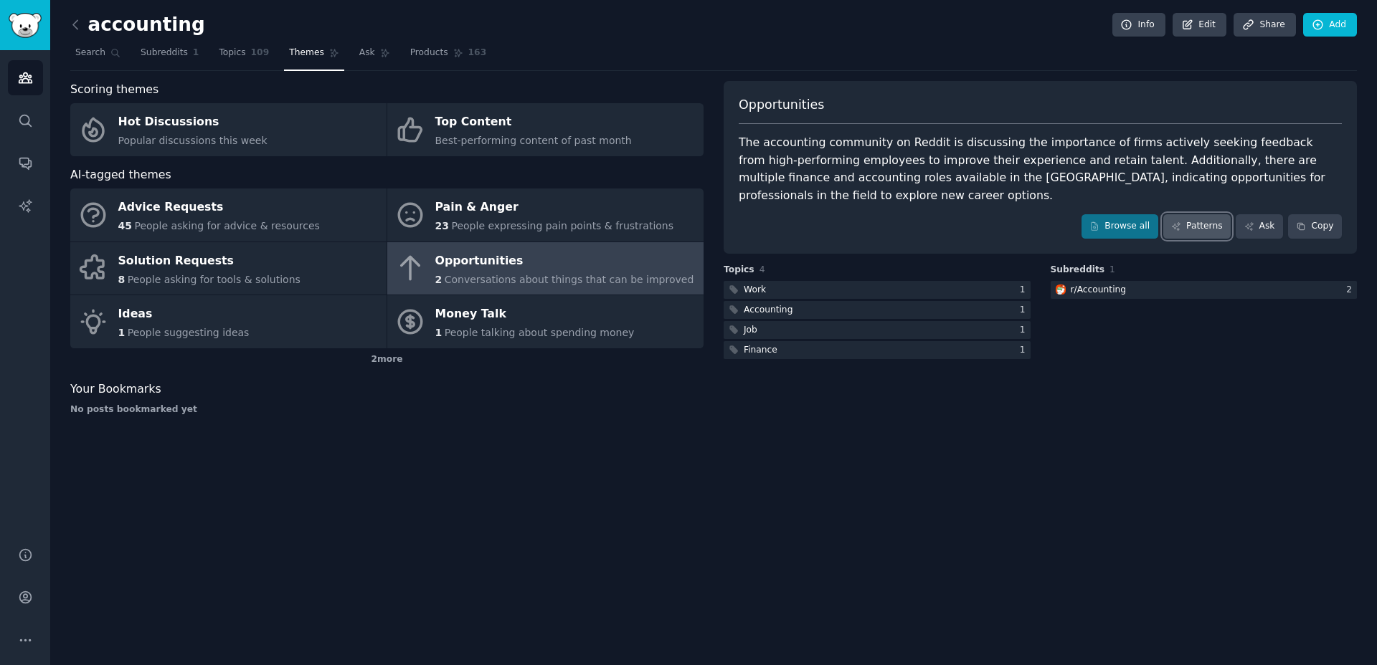
click at [1213, 222] on link "Patterns" at bounding box center [1196, 226] width 67 height 24
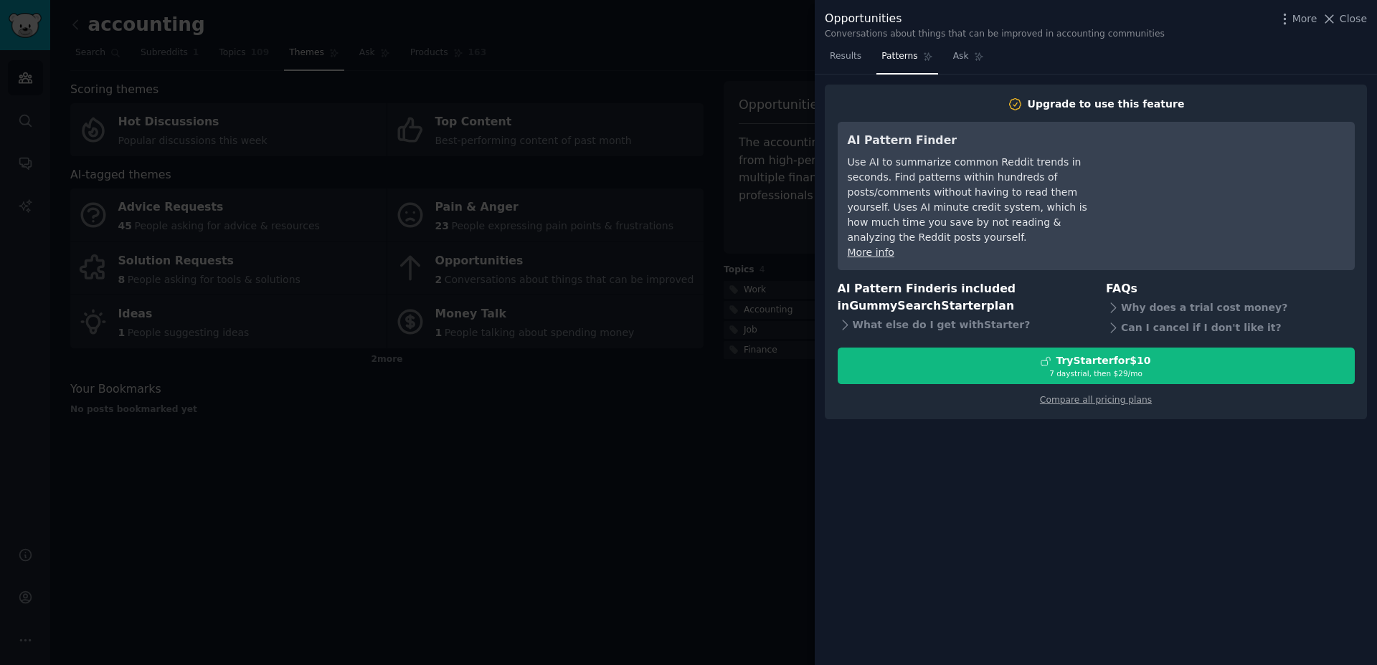
click at [786, 199] on div at bounding box center [688, 332] width 1377 height 665
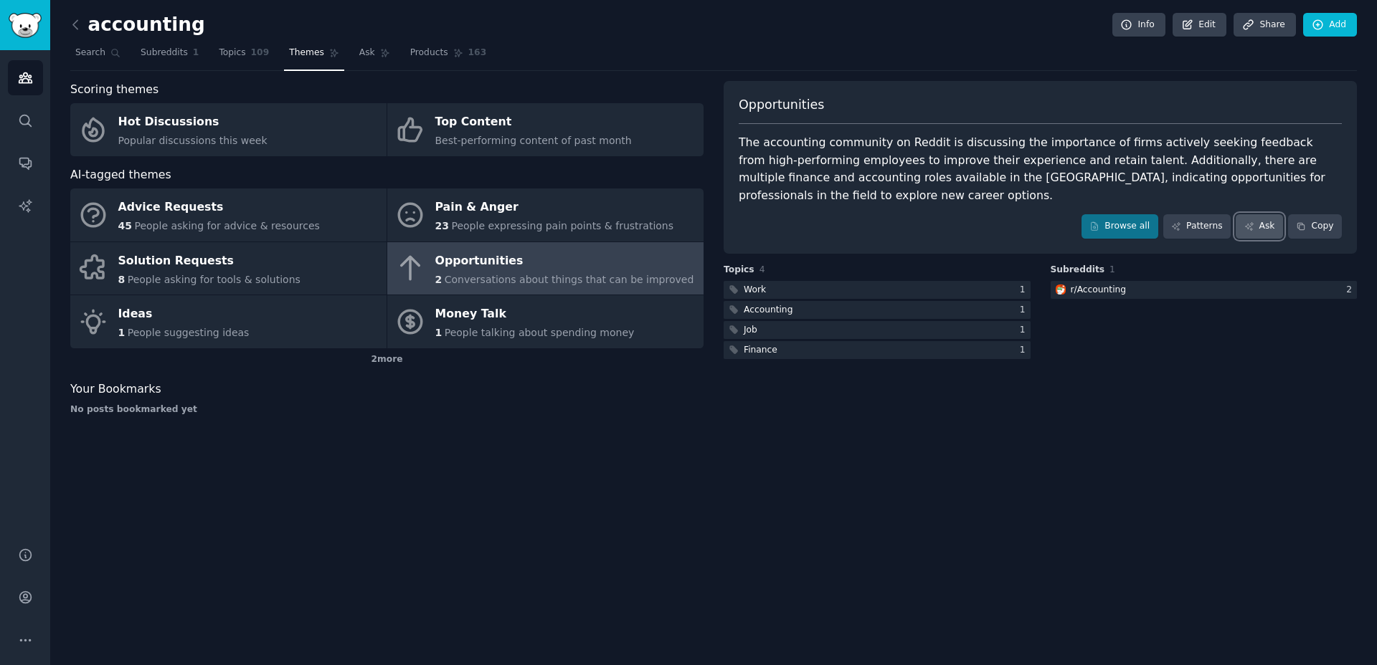
click at [1267, 233] on link "Ask" at bounding box center [1259, 226] width 47 height 24
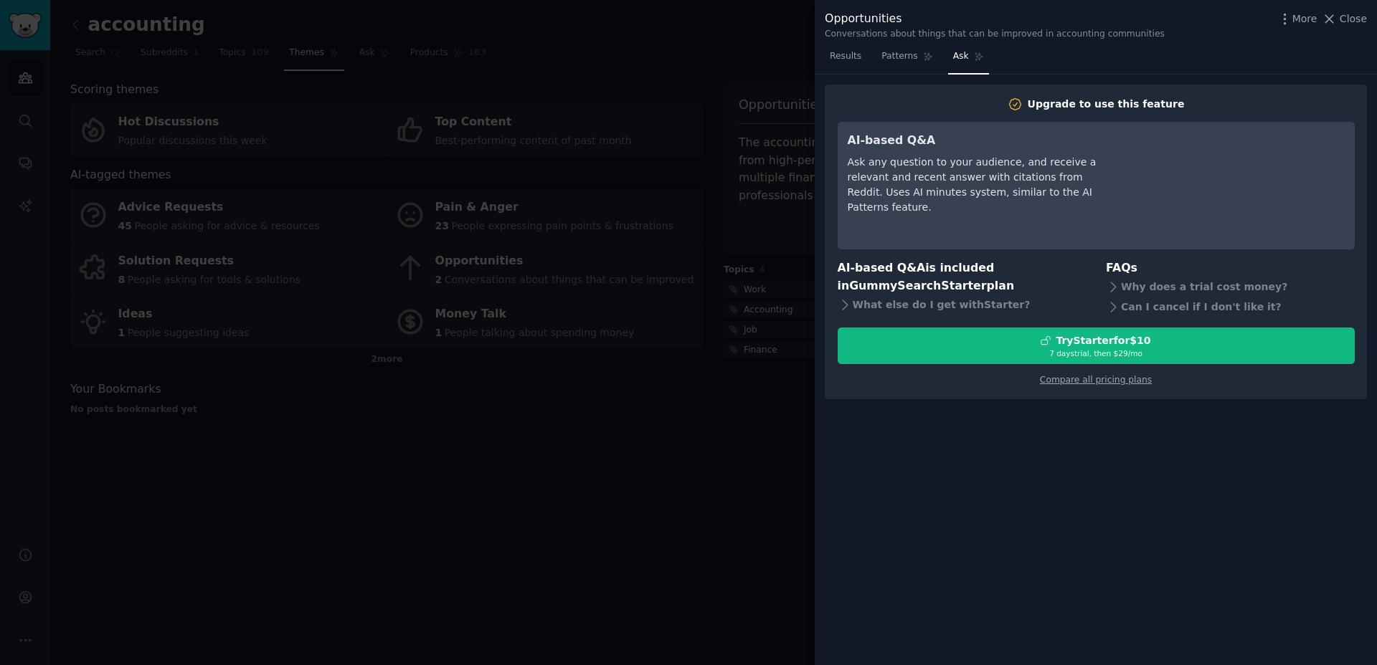
click at [774, 171] on div at bounding box center [688, 332] width 1377 height 665
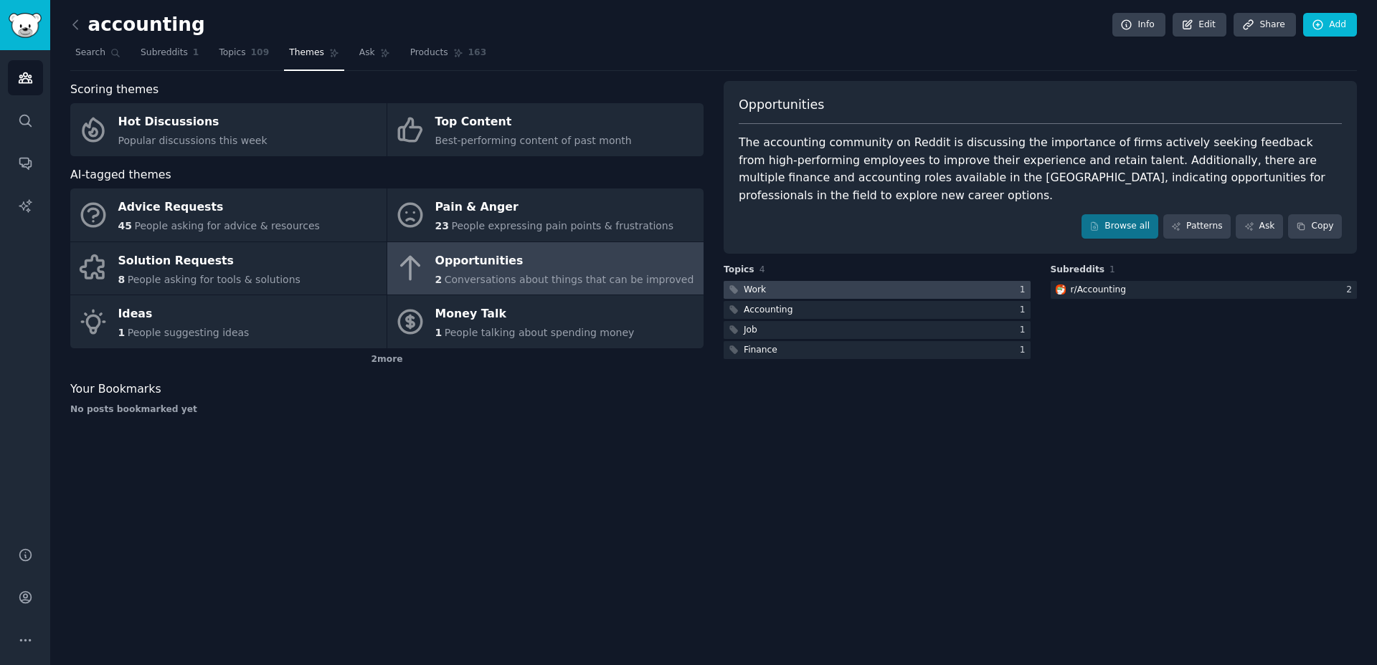
click at [820, 285] on div at bounding box center [877, 290] width 307 height 18
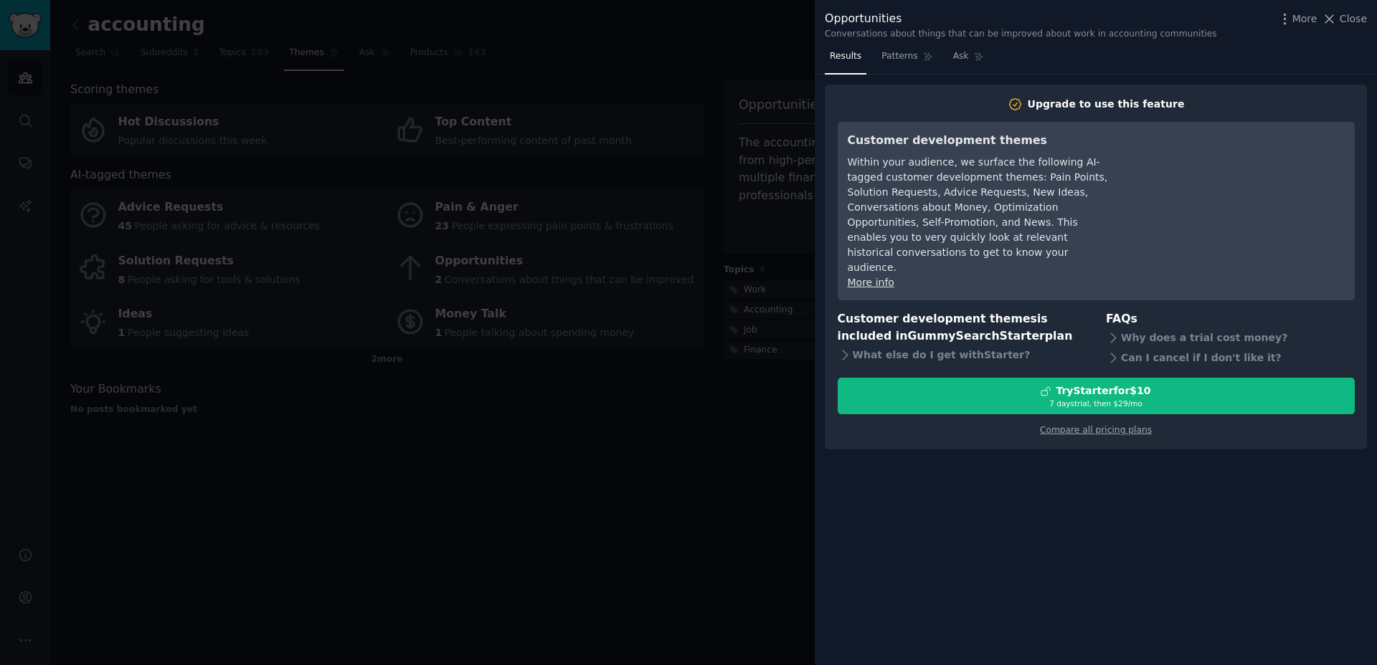
click at [686, 251] on div at bounding box center [688, 332] width 1377 height 665
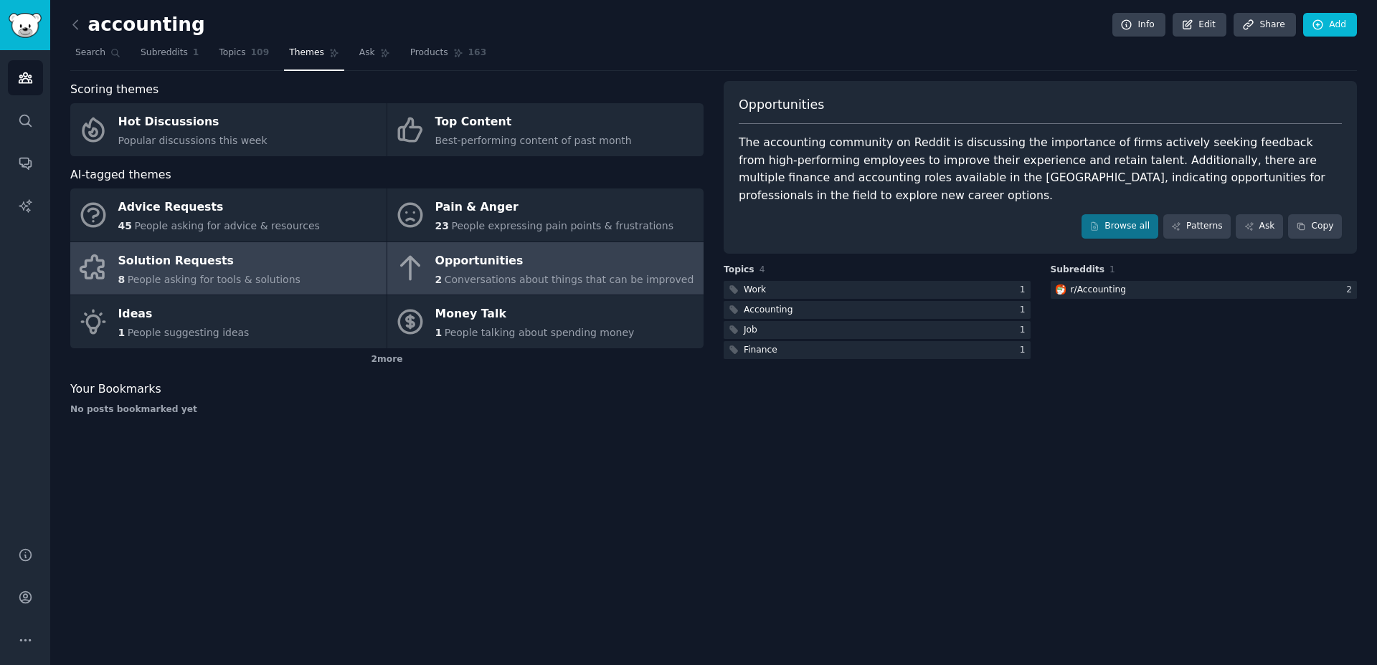
click at [239, 280] on span "People asking for tools & solutions" at bounding box center [214, 279] width 173 height 11
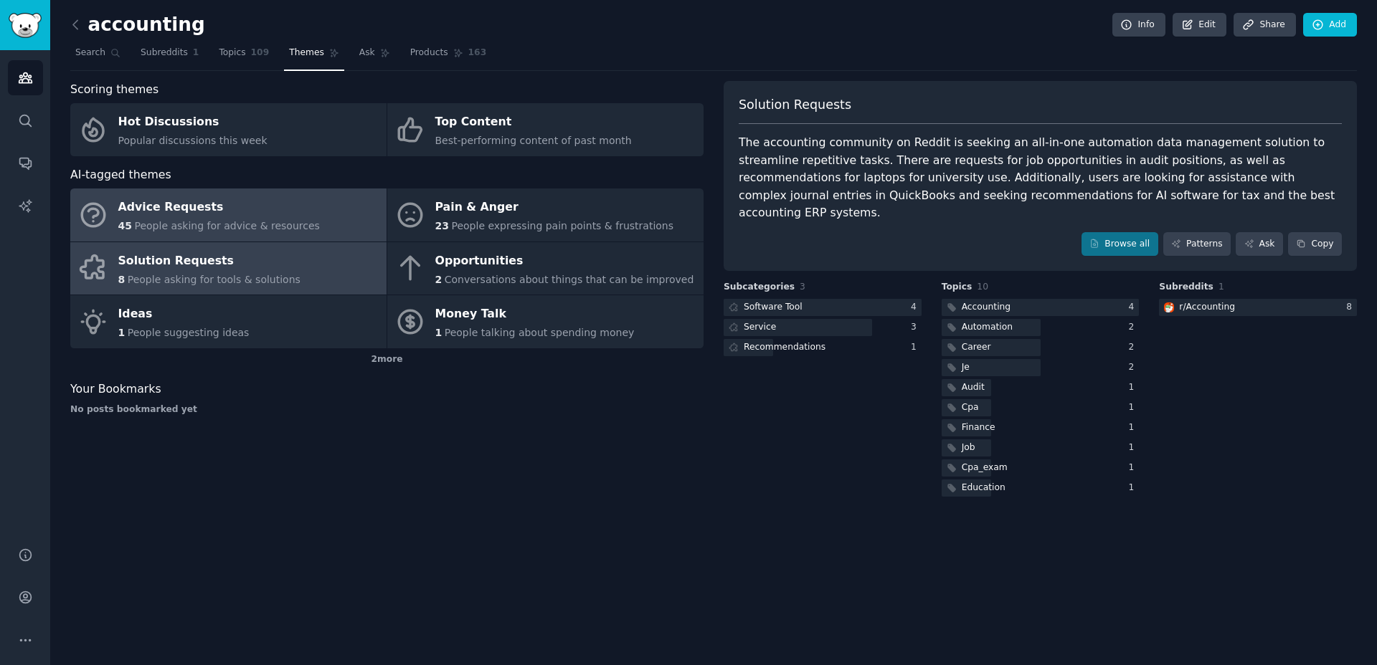
click at [245, 229] on span "People asking for advice & resources" at bounding box center [226, 225] width 185 height 11
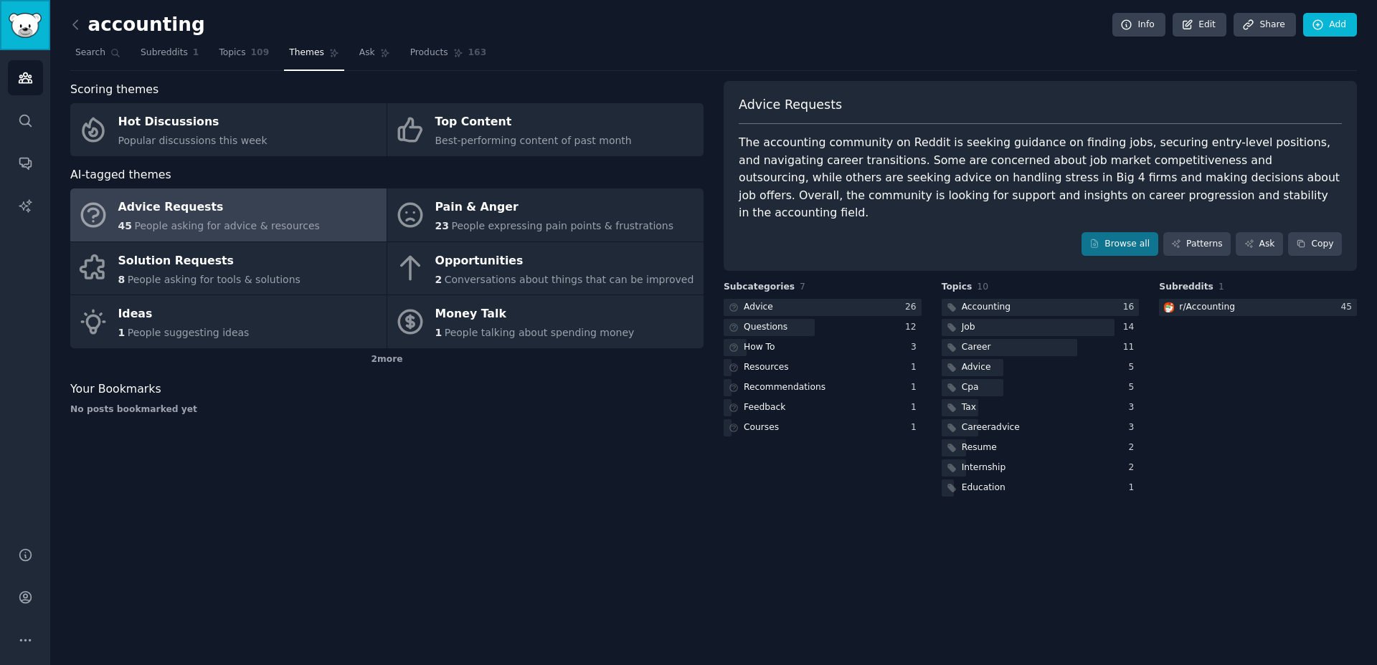
click at [15, 22] on img "Sidebar" at bounding box center [25, 25] width 33 height 25
